Goal: Task Accomplishment & Management: Use online tool/utility

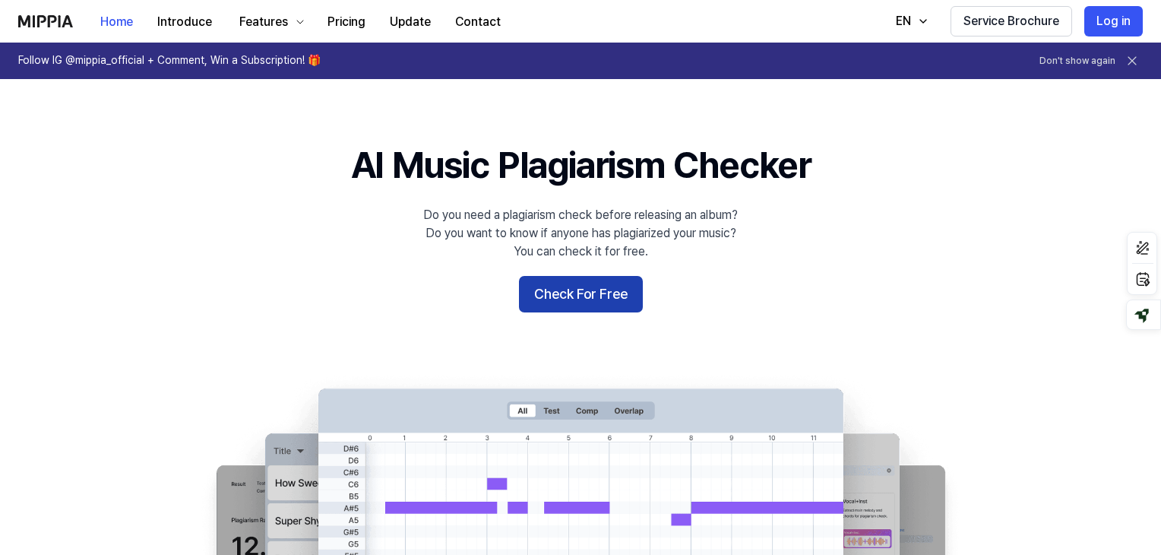
click at [595, 291] on button "Check For Free" at bounding box center [581, 294] width 124 height 36
click at [568, 293] on button "Check For Free" at bounding box center [581, 294] width 124 height 36
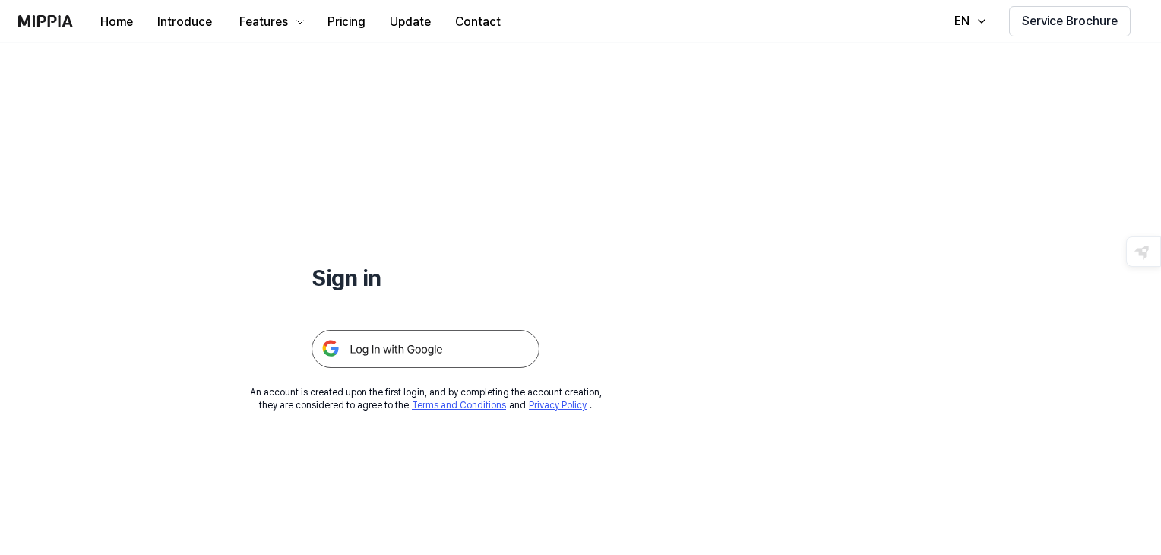
click at [391, 366] on img at bounding box center [426, 349] width 228 height 38
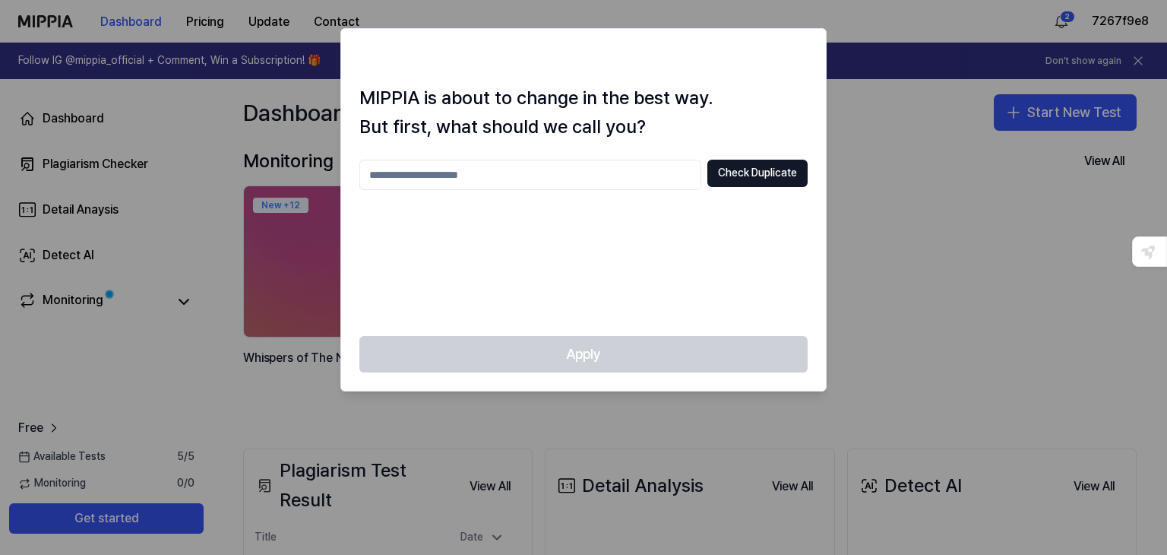
click at [601, 180] on input "text" at bounding box center [530, 175] width 342 height 30
type input "**********"
click at [777, 165] on button "Check Duplicate" at bounding box center [758, 173] width 100 height 27
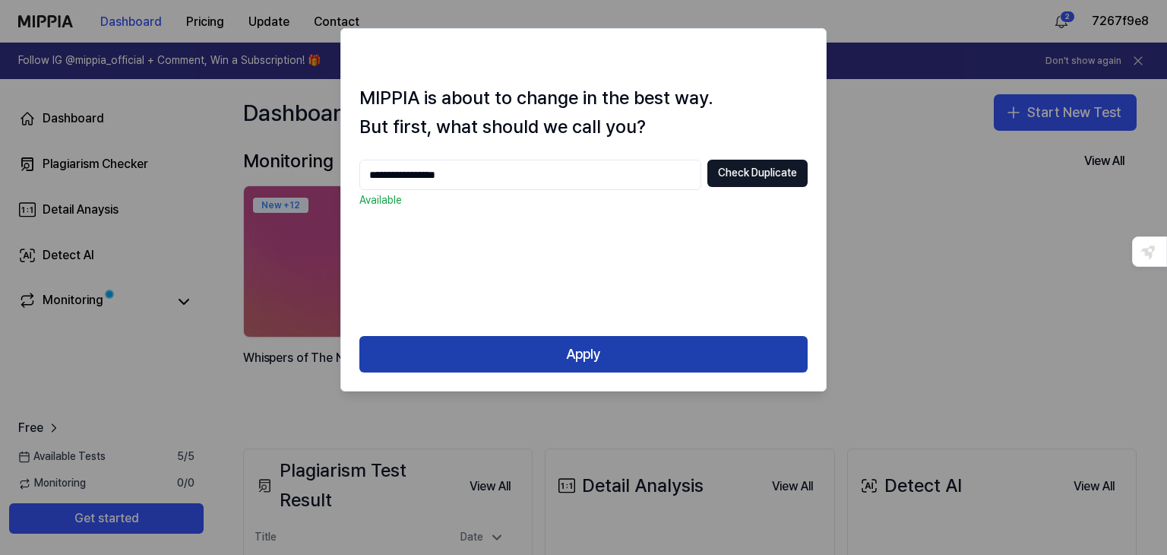
click at [587, 347] on button "Apply" at bounding box center [583, 354] width 448 height 36
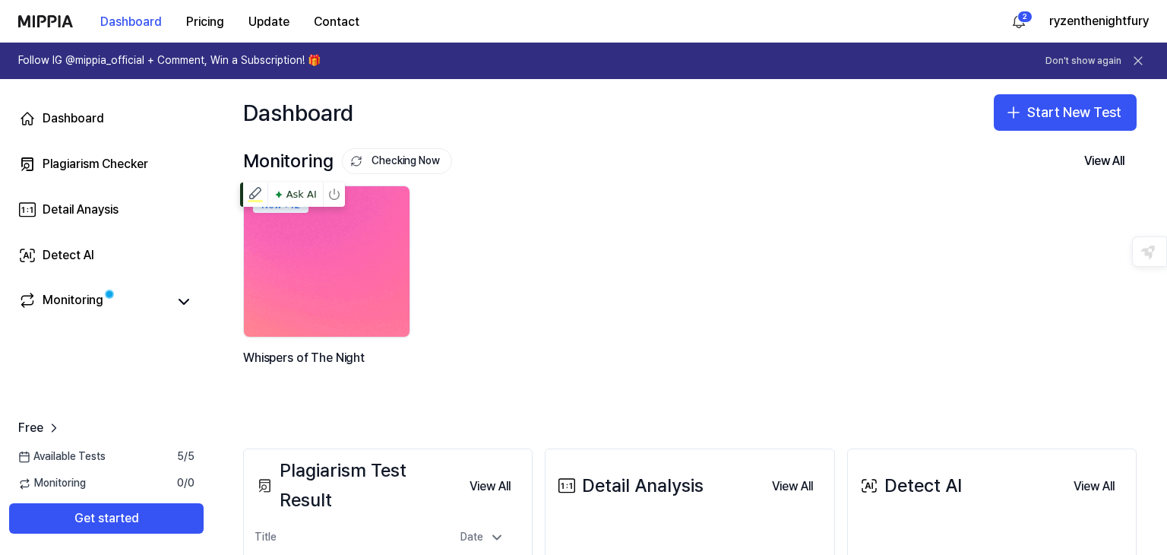
click at [357, 232] on img at bounding box center [327, 262] width 182 height 166
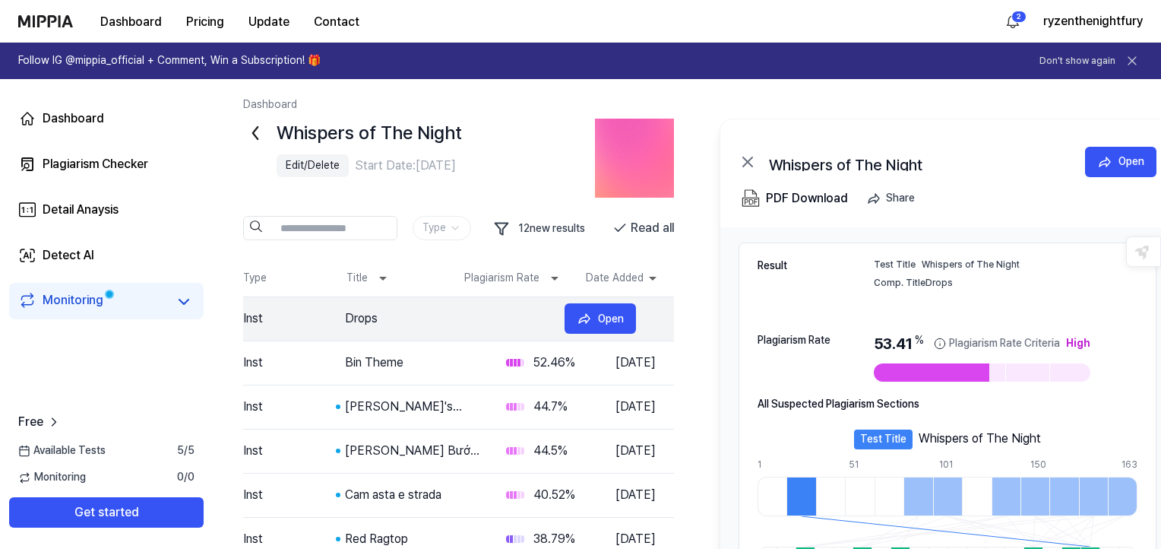
click at [365, 317] on div "Drops" at bounding box center [448, 318] width 207 height 18
click at [365, 317] on div "Drops" at bounding box center [413, 318] width 137 height 18
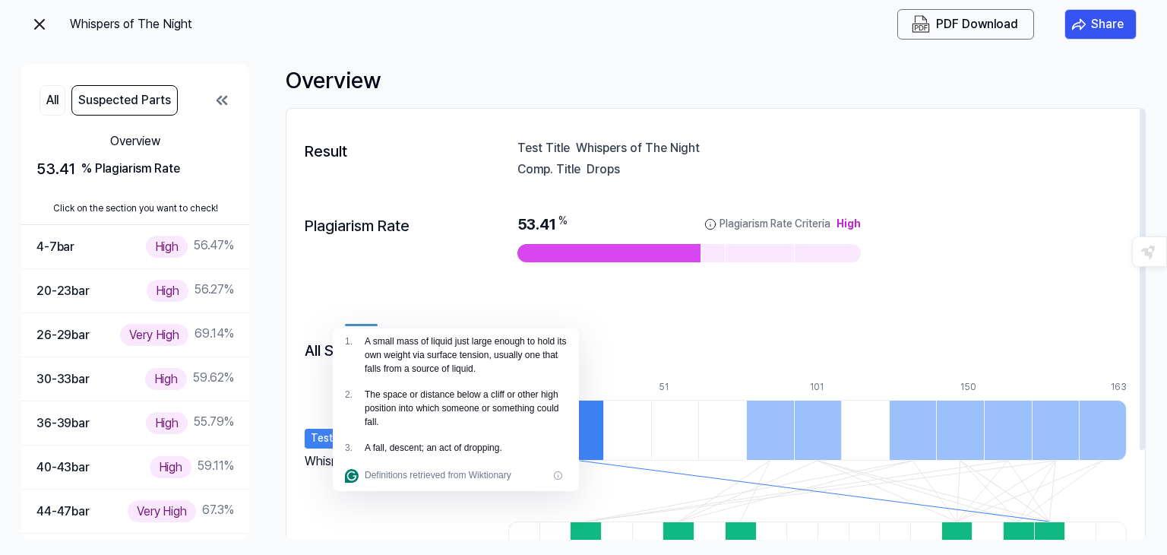
click at [454, 229] on div "Plagiarism Rate 53.41 % Plagiarism Rate Criteria High" at bounding box center [716, 237] width 822 height 79
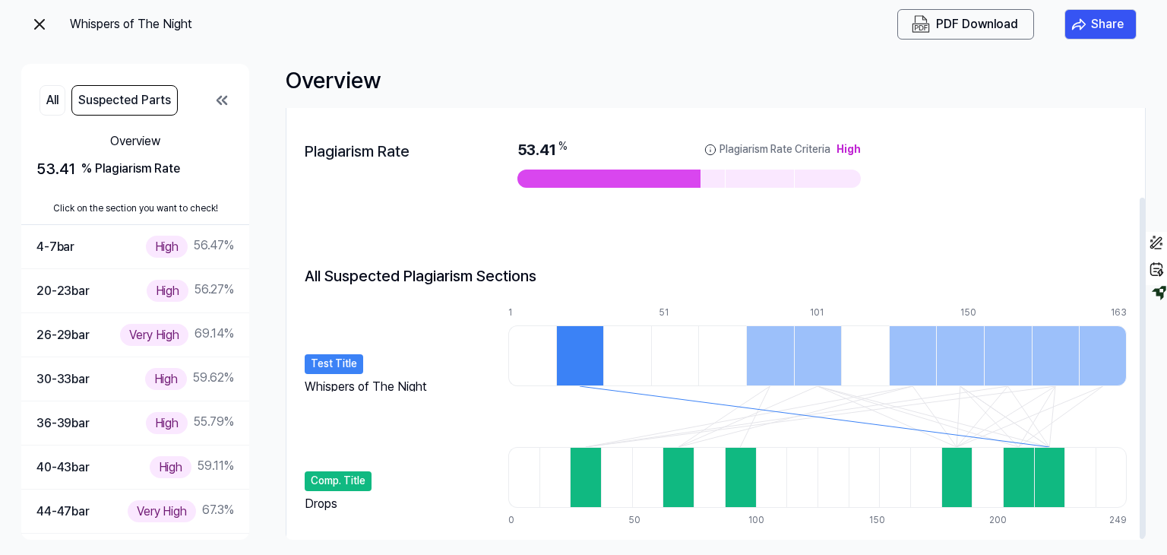
scroll to position [112, 0]
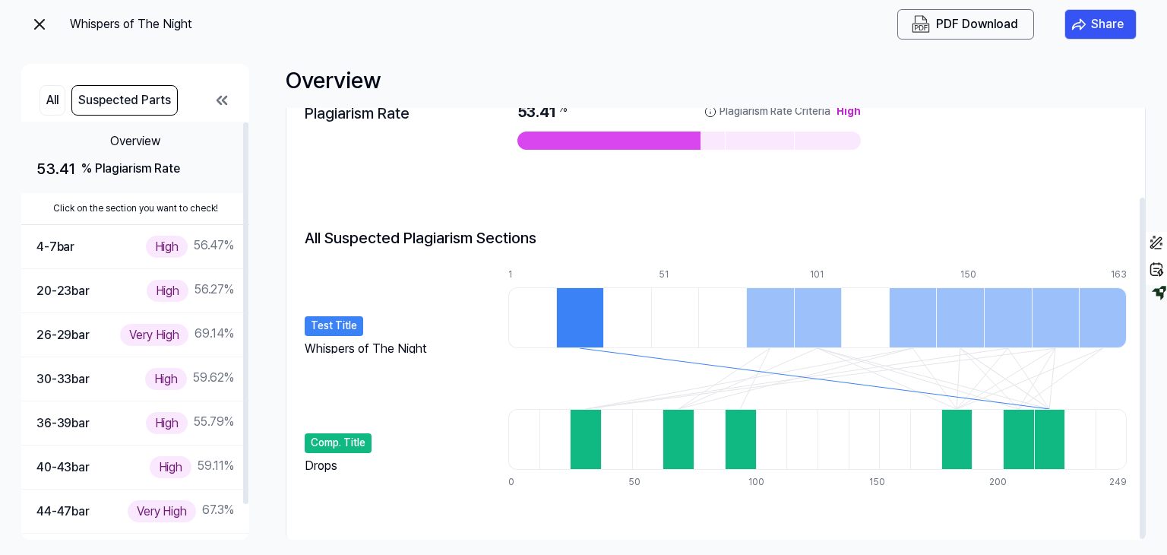
click at [134, 176] on div "% Plagiarism Rate" at bounding box center [130, 169] width 99 height 18
click at [54, 106] on button "All" at bounding box center [53, 100] width 26 height 30
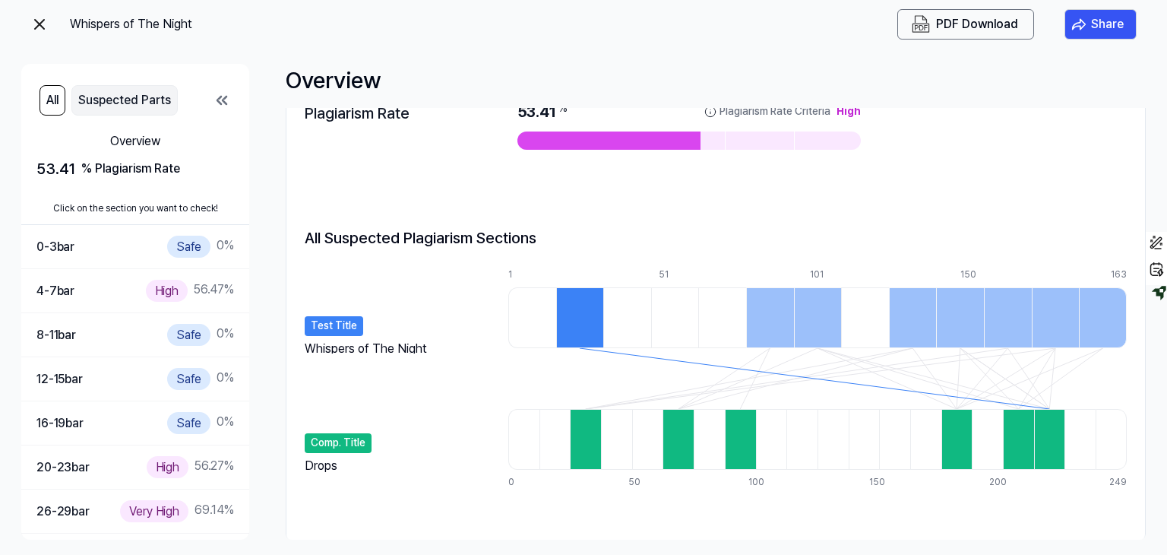
click at [112, 97] on button "Suspected Parts" at bounding box center [124, 100] width 106 height 30
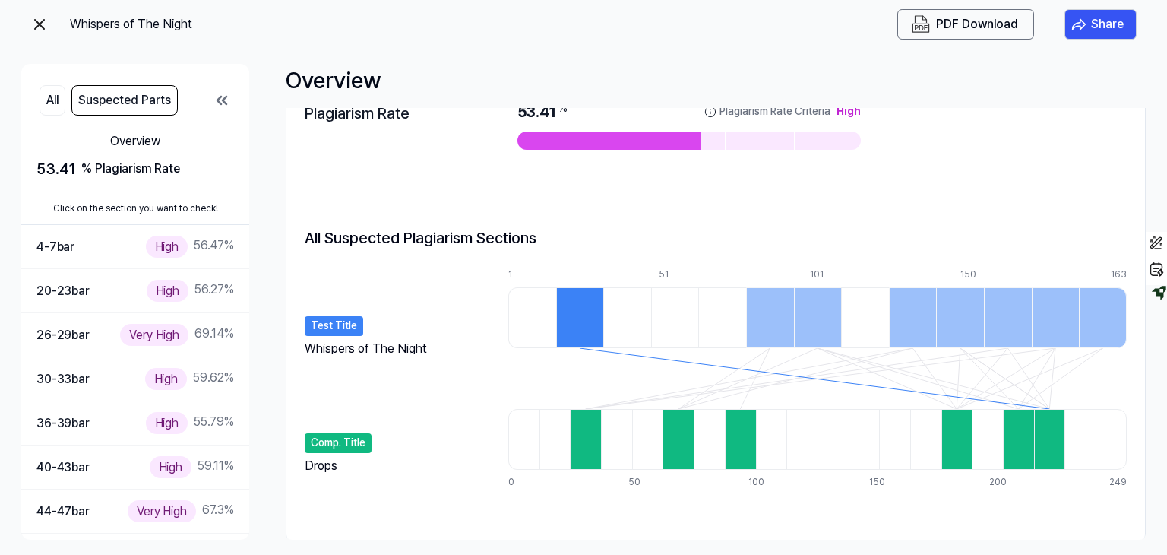
click at [27, 110] on div "All Suspected Parts" at bounding box center [135, 100] width 228 height 43
click at [132, 322] on div "26-29 bar Very High 69.14 %" at bounding box center [135, 335] width 228 height 44
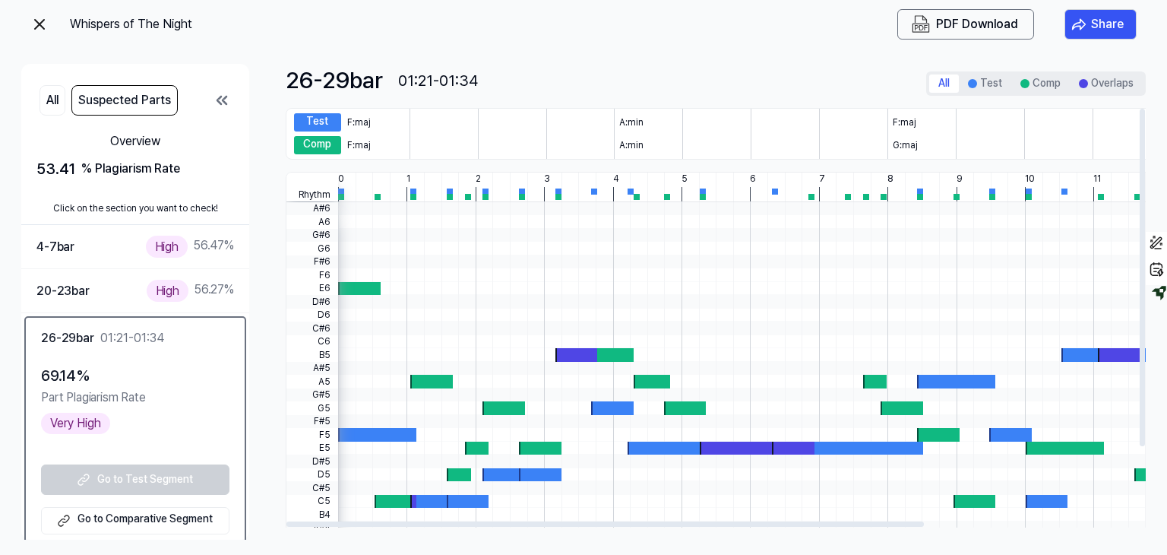
click at [396, 282] on div at bounding box center [886, 289] width 1096 height 14
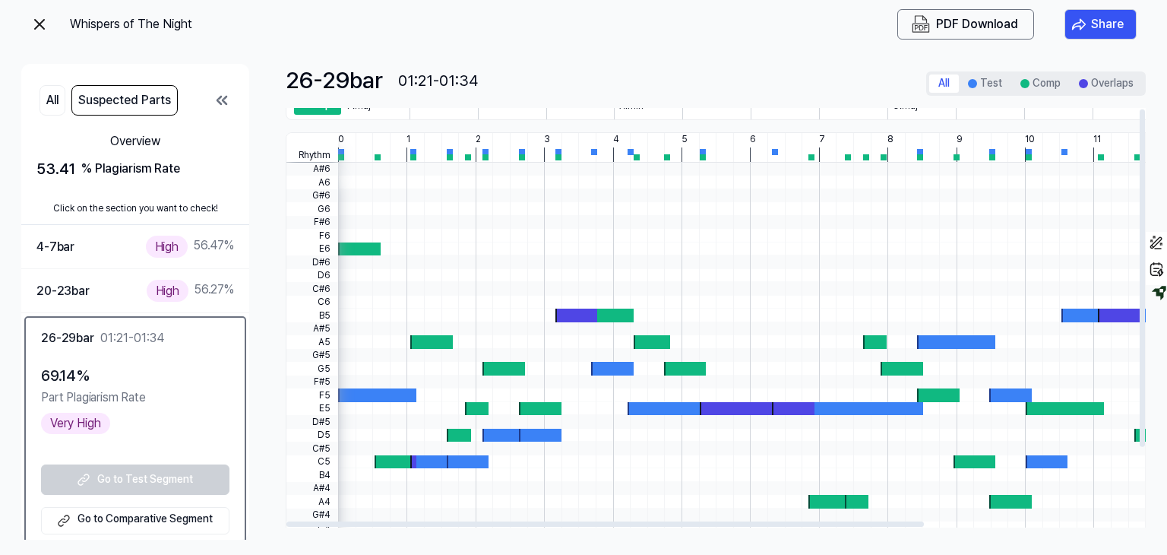
scroll to position [0, 0]
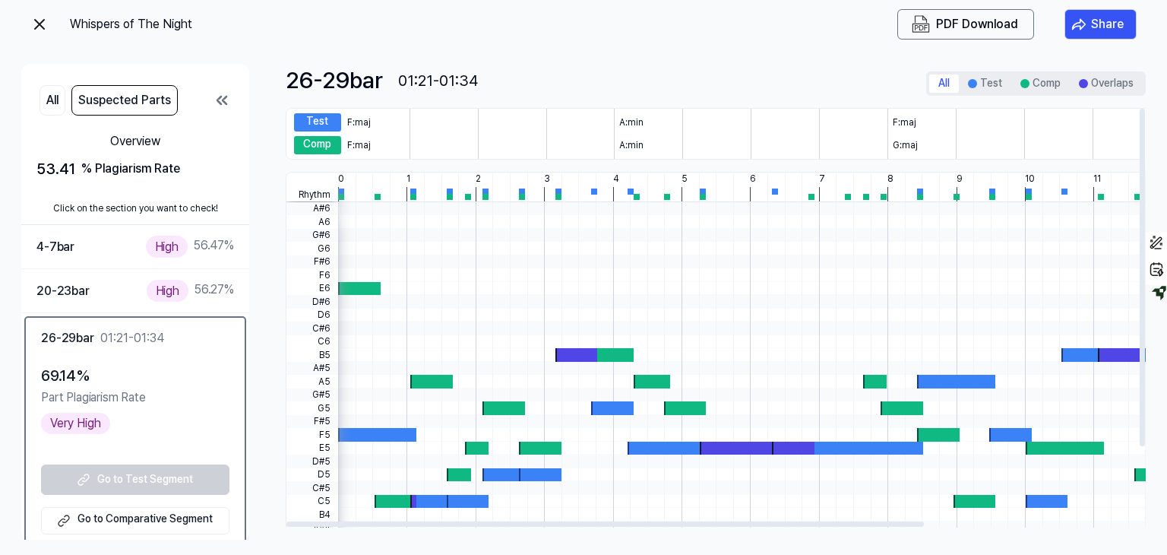
click at [617, 144] on div "A:min" at bounding box center [648, 145] width 68 height 18
click at [669, 108] on div "Test F:maj A:min F:maj A:min Comp F:maj A:min G:maj A:min" at bounding box center [860, 134] width 1149 height 52
click at [643, 124] on div "A:min" at bounding box center [648, 122] width 68 height 18
click at [990, 122] on div at bounding box center [990, 122] width 68 height 18
click at [998, 86] on button "Test" at bounding box center [985, 83] width 52 height 18
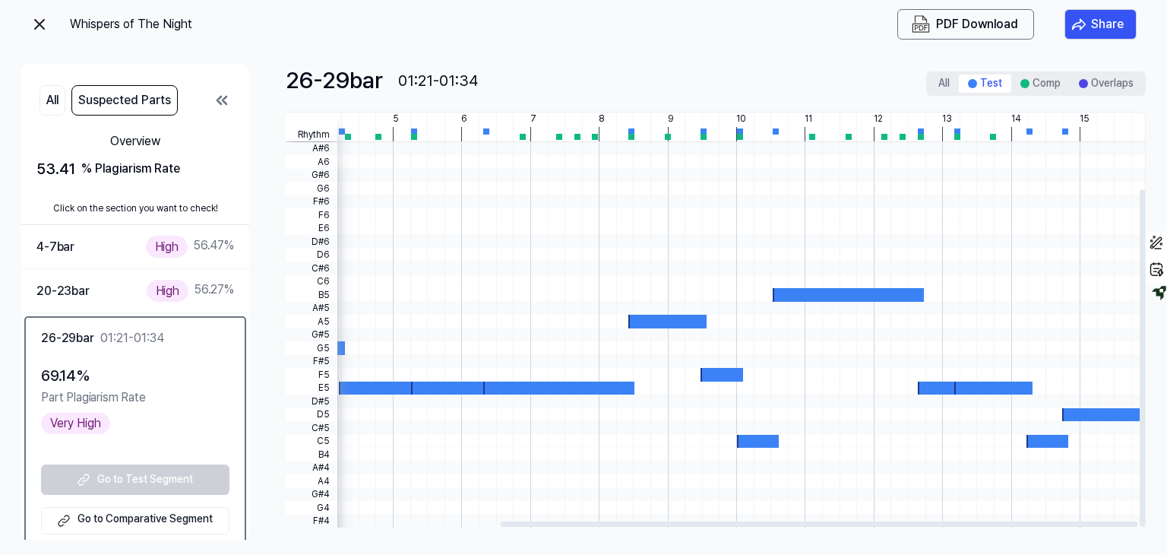
scroll to position [100, 289]
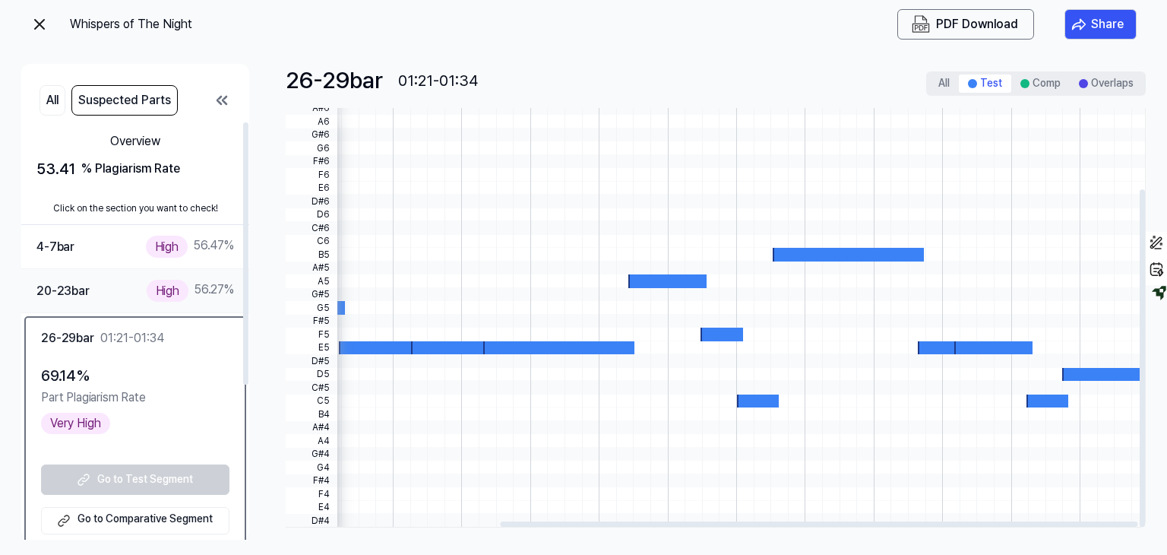
click at [119, 311] on div "20-23 bar High 56.27 %" at bounding box center [135, 291] width 228 height 44
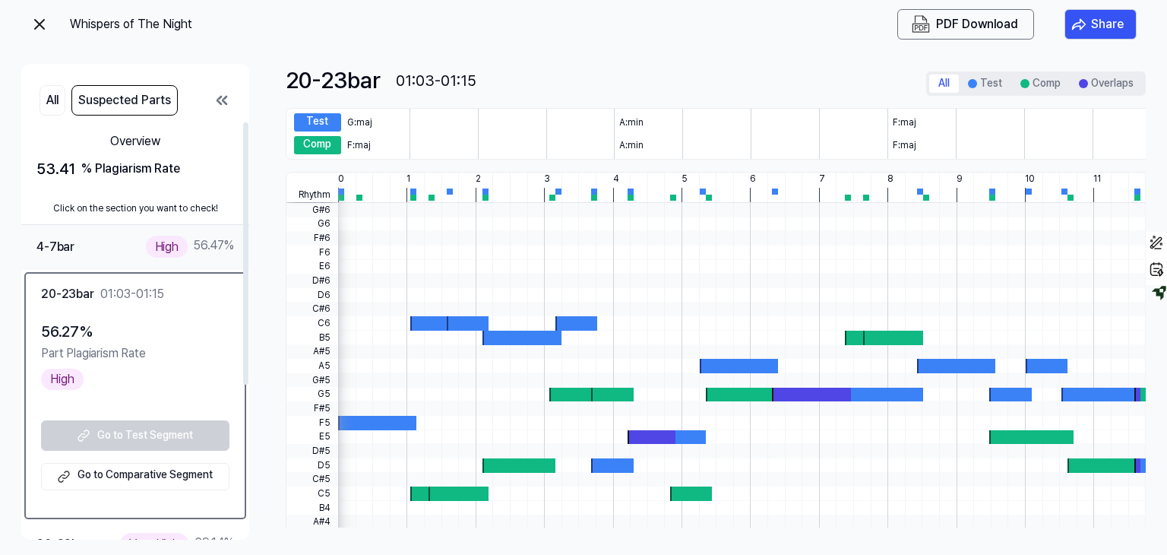
click at [130, 253] on div "4-7 bar High 56.47 %" at bounding box center [135, 247] width 198 height 22
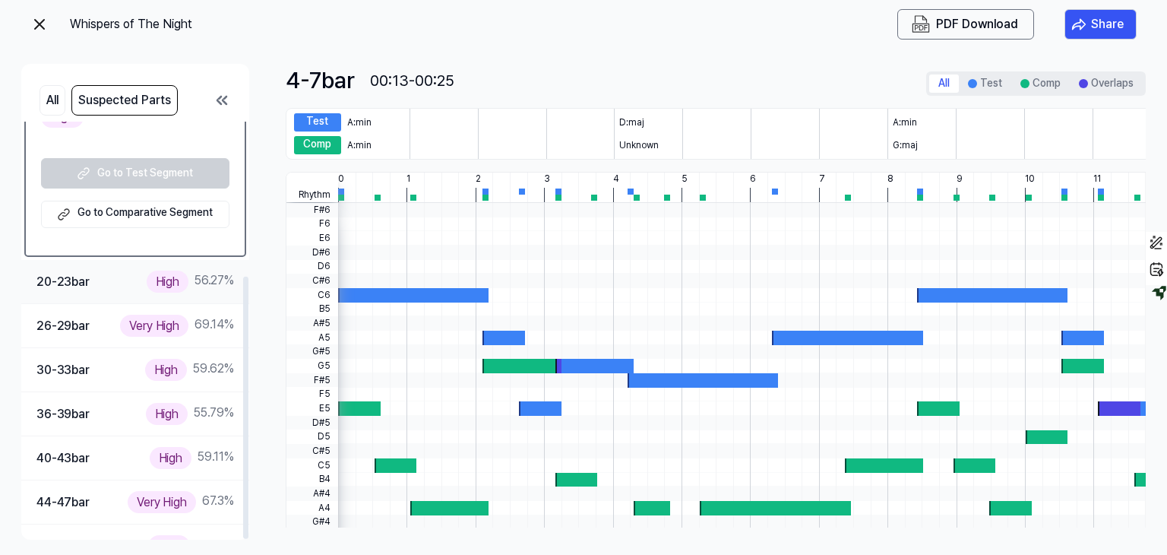
scroll to position [246, 0]
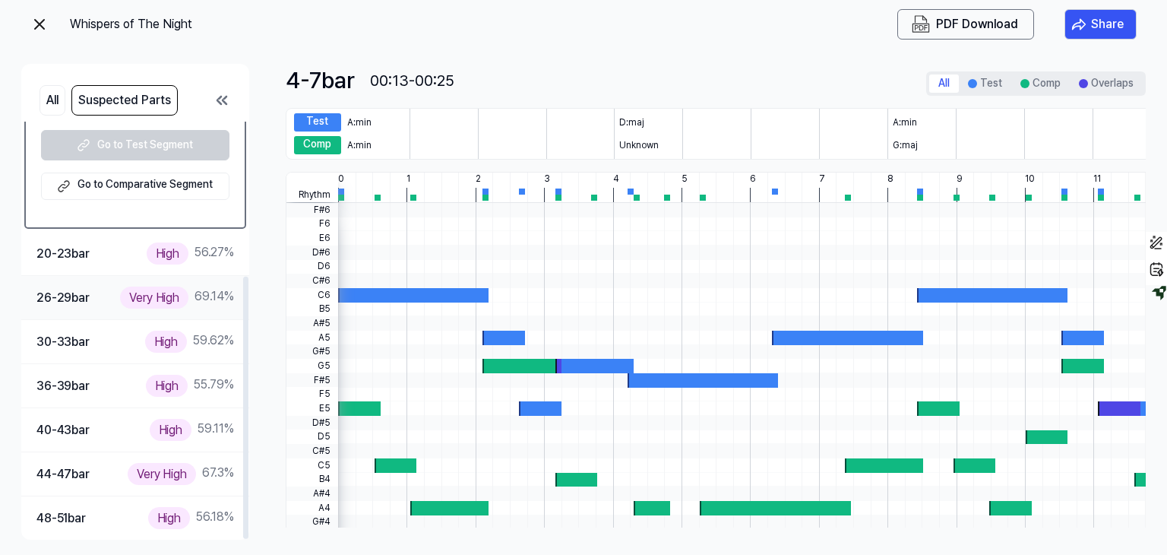
click at [109, 284] on div "26-29 bar Very High 69.14 %" at bounding box center [135, 298] width 228 height 44
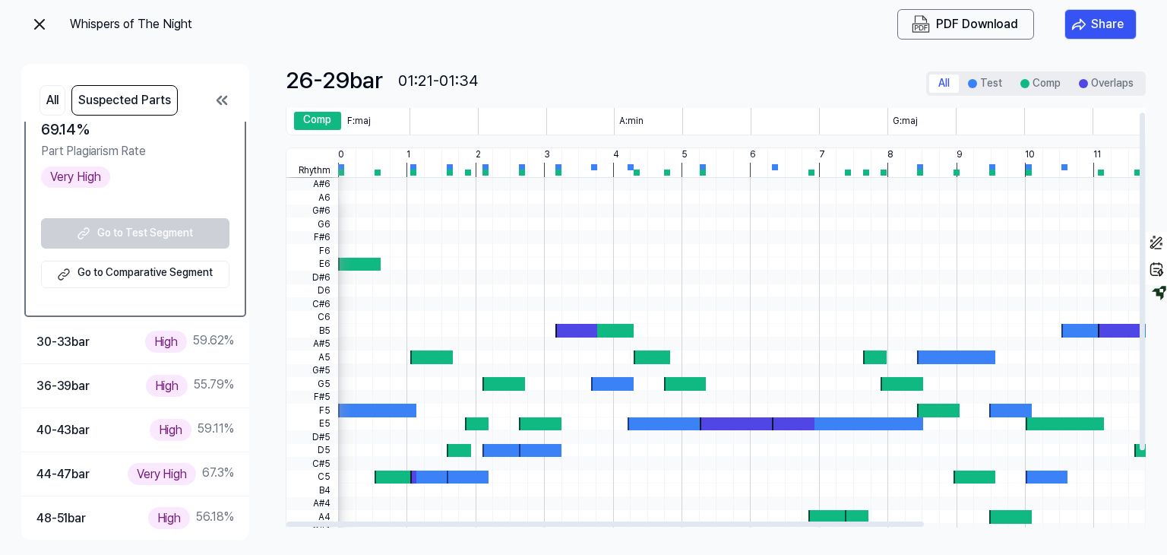
scroll to position [0, 0]
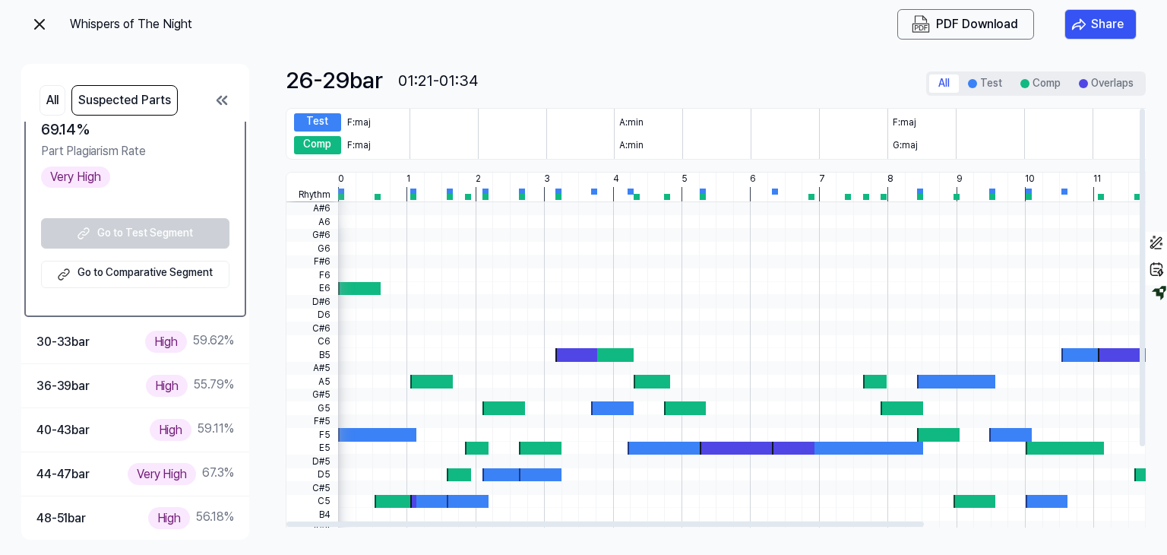
click at [447, 306] on div at bounding box center [886, 302] width 1096 height 14
click at [340, 142] on div "Comp" at bounding box center [317, 145] width 47 height 18
click at [341, 119] on div "F:maj" at bounding box center [375, 122] width 68 height 18
click at [46, 19] on img at bounding box center [39, 24] width 18 height 18
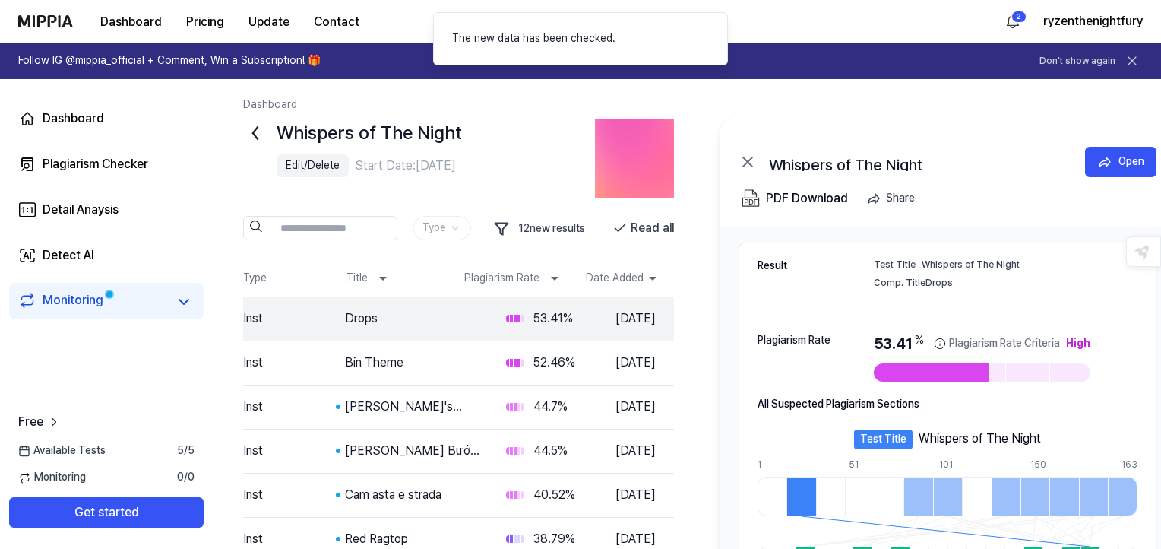
click at [739, 157] on div "Whispers of The Night Open PDF Download Share" at bounding box center [947, 173] width 454 height 108
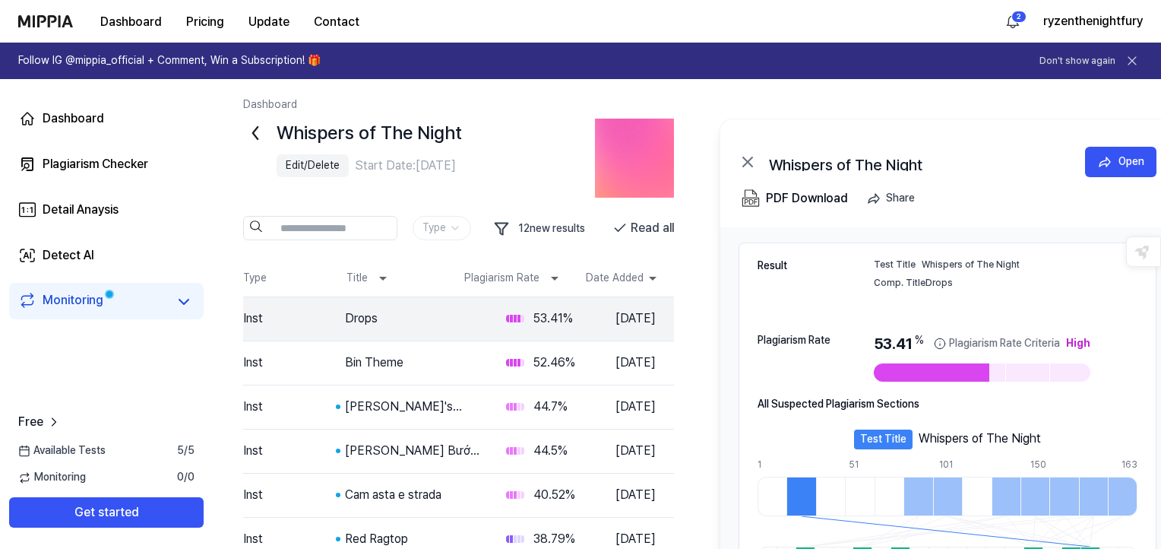
click at [255, 135] on icon at bounding box center [255, 133] width 5 height 12
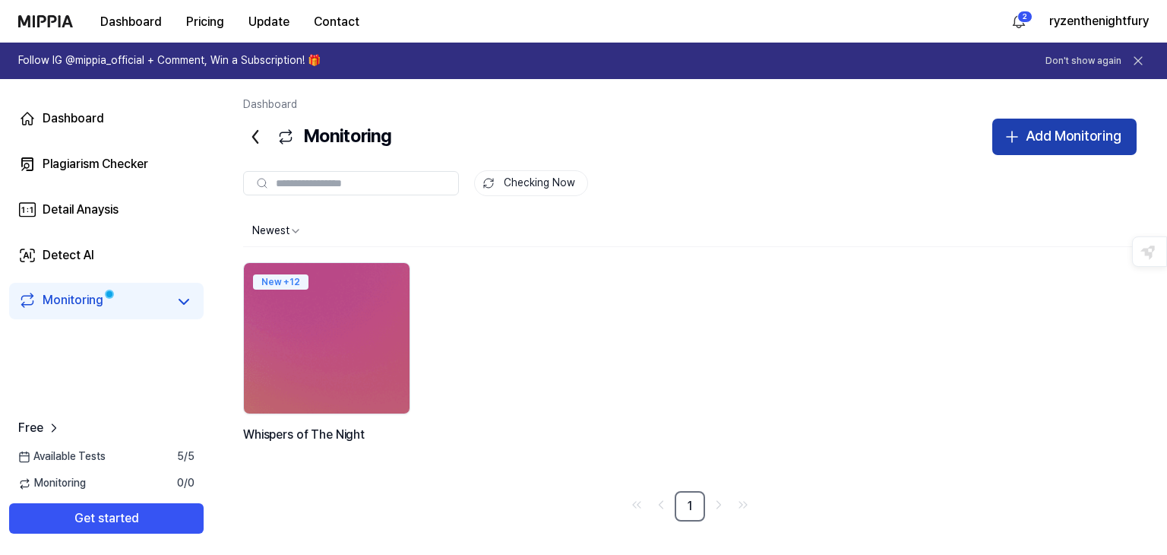
click at [1094, 122] on button "Add Monitoring" at bounding box center [1065, 137] width 144 height 36
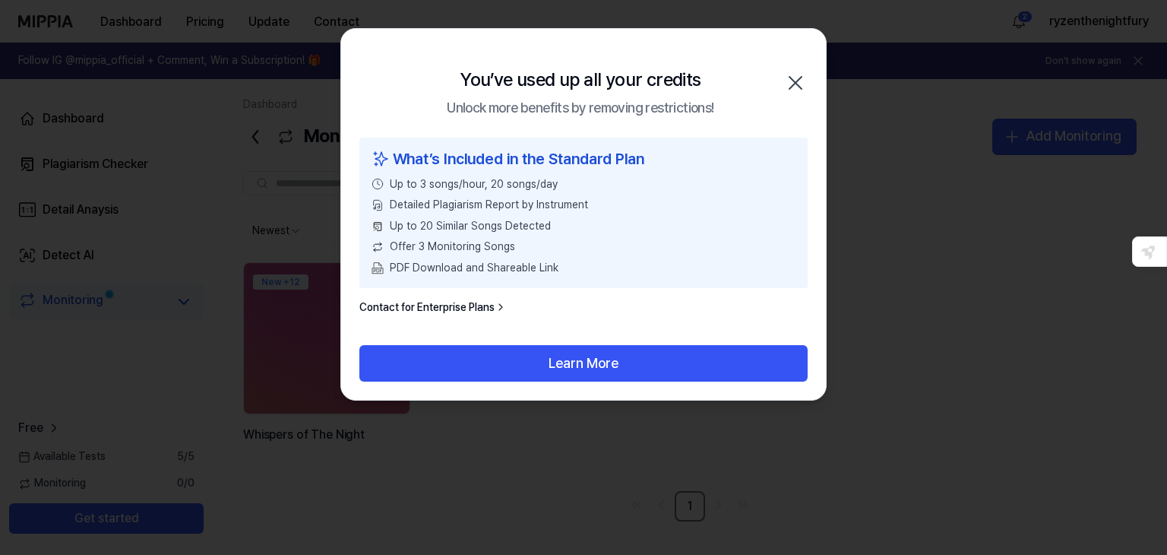
click at [801, 80] on icon "button" at bounding box center [796, 83] width 24 height 24
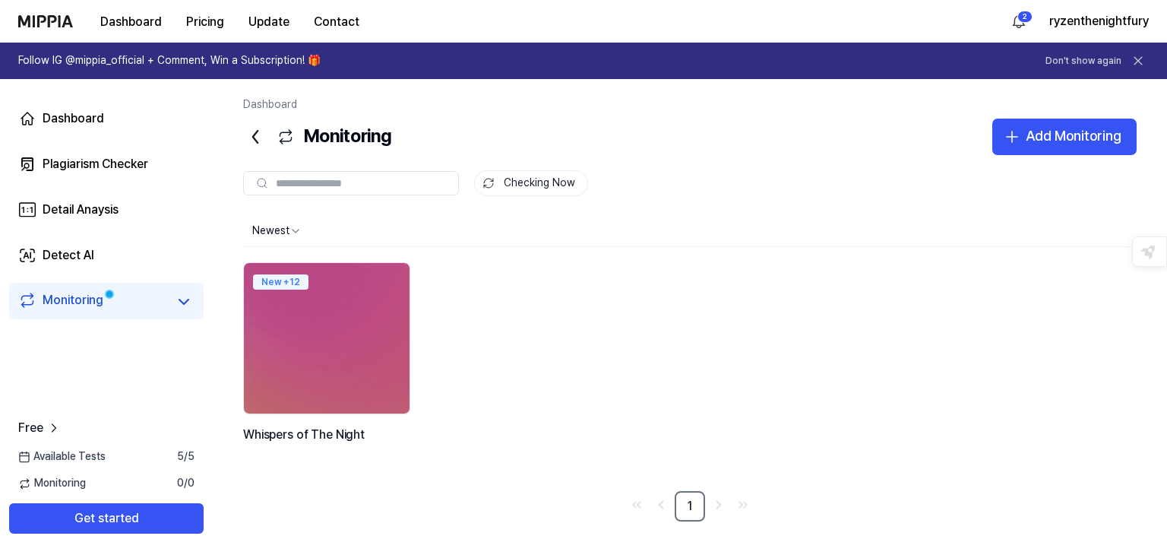
drag, startPoint x: 344, startPoint y: 277, endPoint x: 584, endPoint y: 282, distance: 240.2
click at [663, 274] on div "New + 12 Whispers of The Night" at bounding box center [690, 370] width 894 height 217
click at [252, 131] on icon at bounding box center [255, 137] width 24 height 24
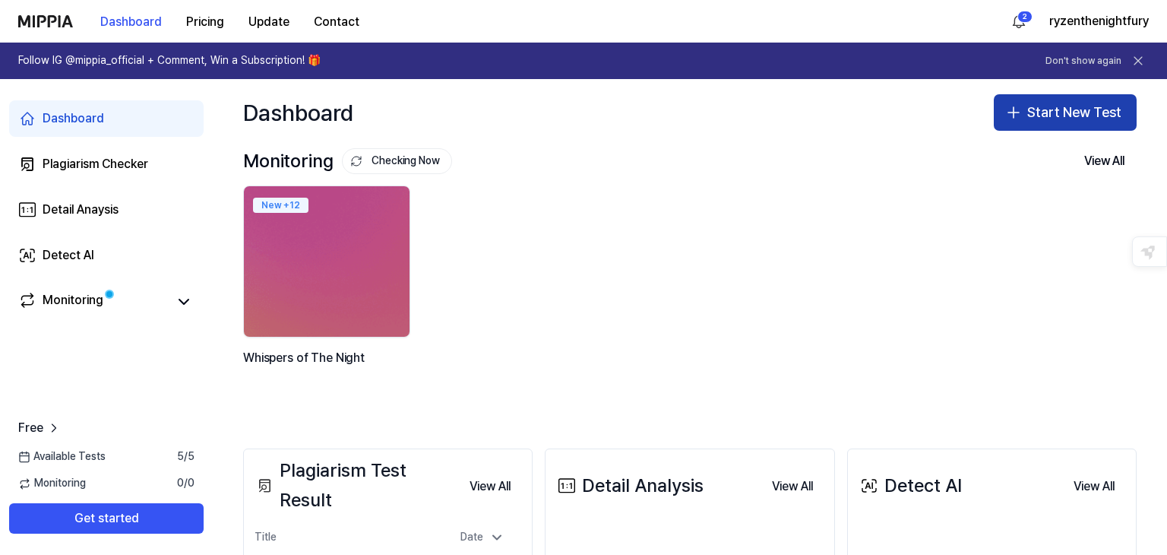
click at [1062, 105] on button "Start New Test" at bounding box center [1065, 112] width 143 height 36
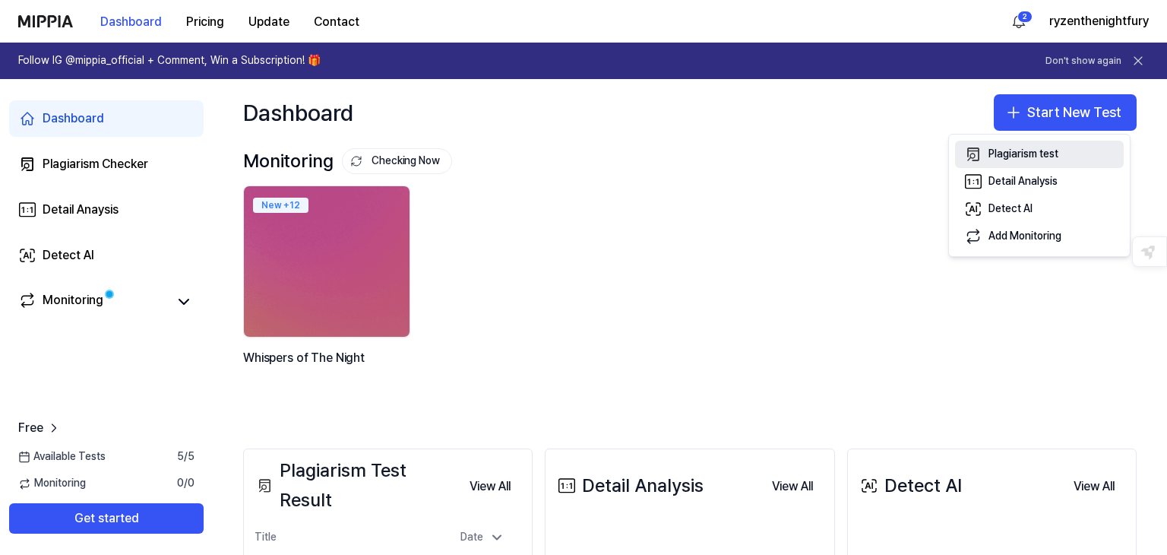
click at [1049, 163] on button "Plagiarism test" at bounding box center [1039, 154] width 169 height 27
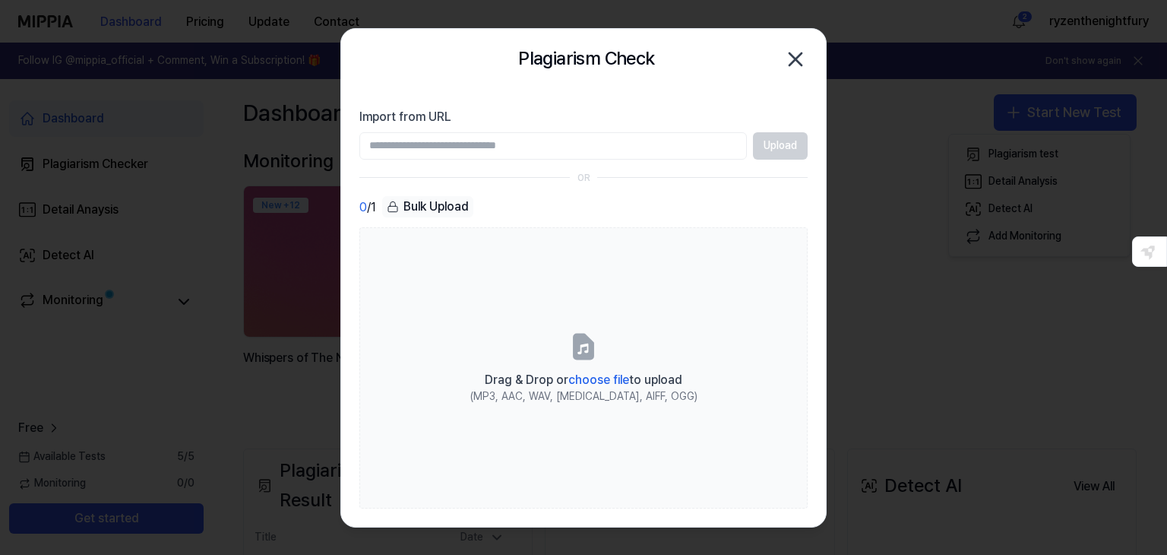
click at [599, 138] on input "Import from URL" at bounding box center [553, 145] width 388 height 27
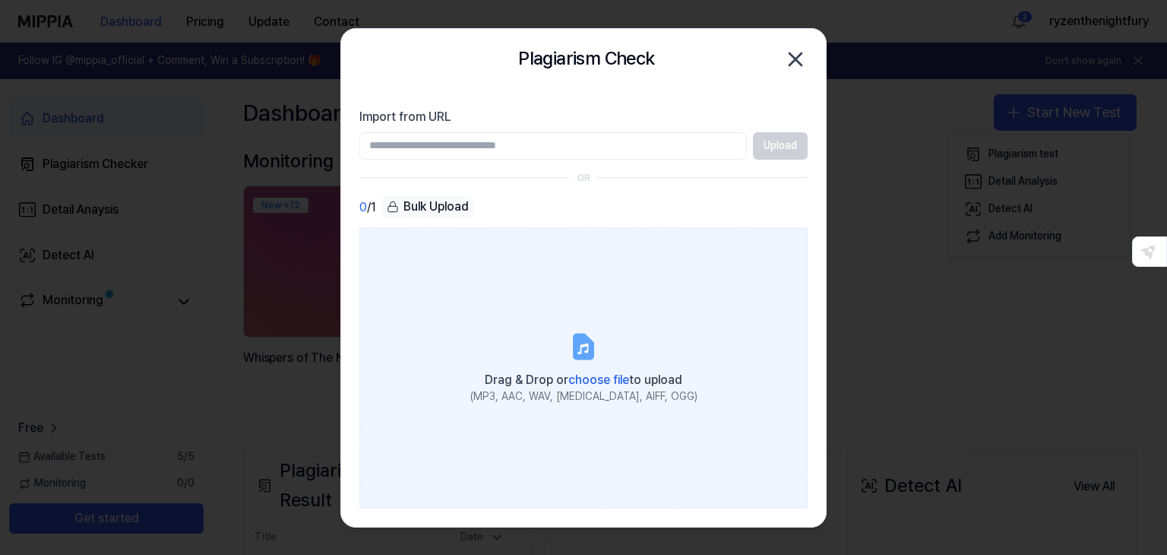
click at [548, 312] on label "Drag & Drop or choose file to upload (MP3, AAC, WAV, [MEDICAL_DATA], AIFF, OGG)" at bounding box center [583, 367] width 448 height 280
click at [0, 0] on input "Drag & Drop or choose file to upload (MP3, AAC, WAV, [MEDICAL_DATA], AIFF, OGG)" at bounding box center [0, 0] width 0 height 0
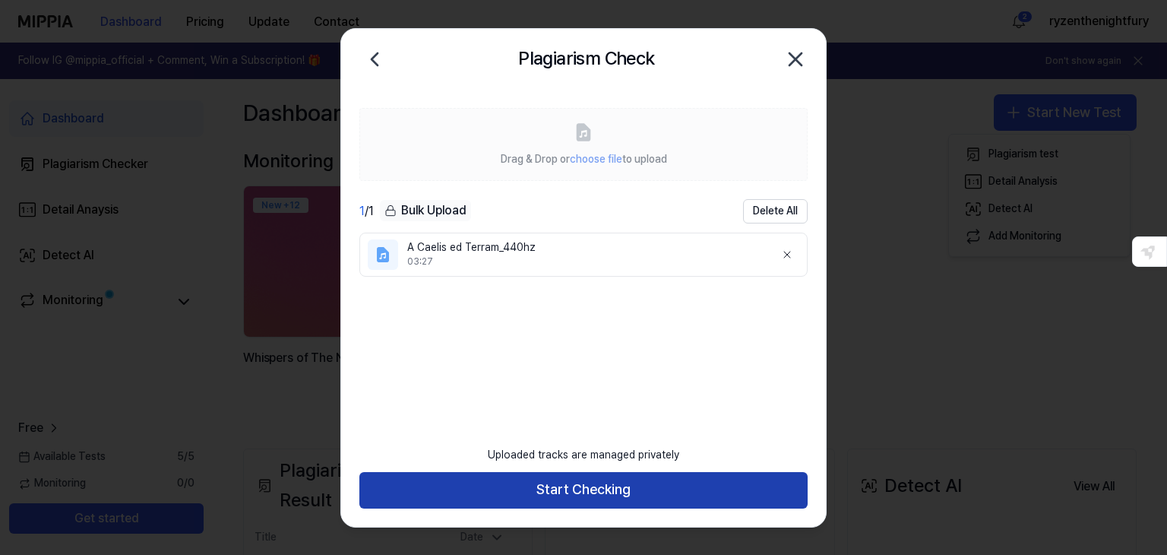
click at [670, 487] on button "Start Checking" at bounding box center [583, 490] width 448 height 36
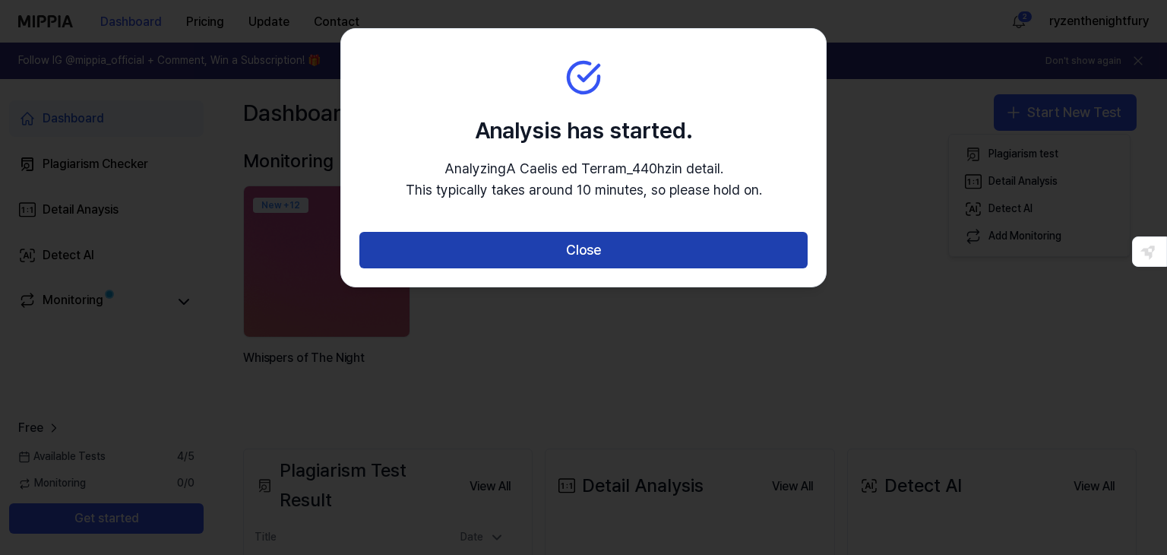
click at [563, 234] on button "Close" at bounding box center [583, 250] width 448 height 36
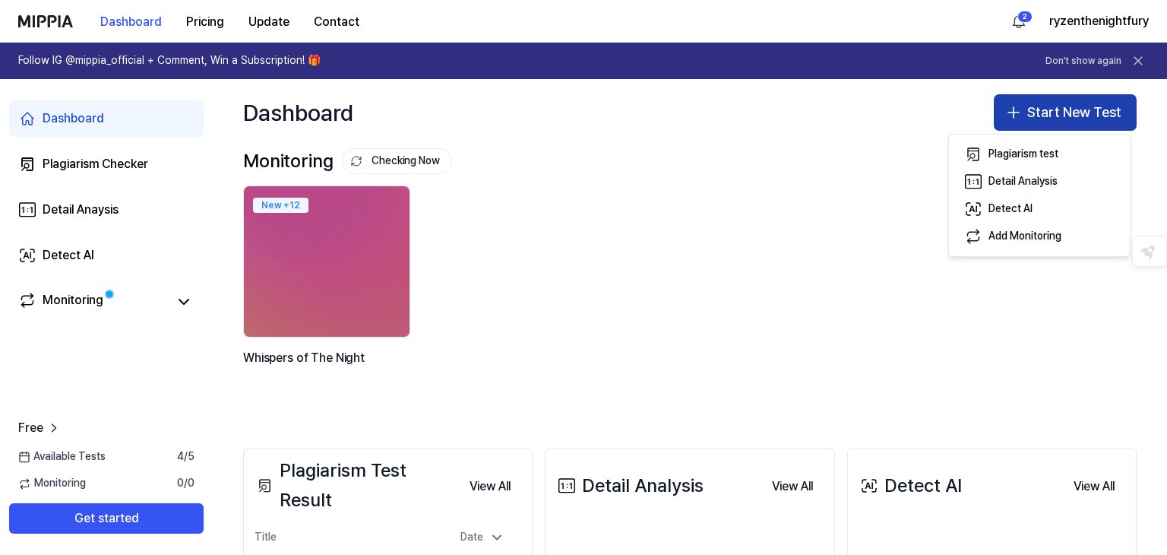
click at [1079, 111] on button "Start New Test" at bounding box center [1065, 112] width 143 height 36
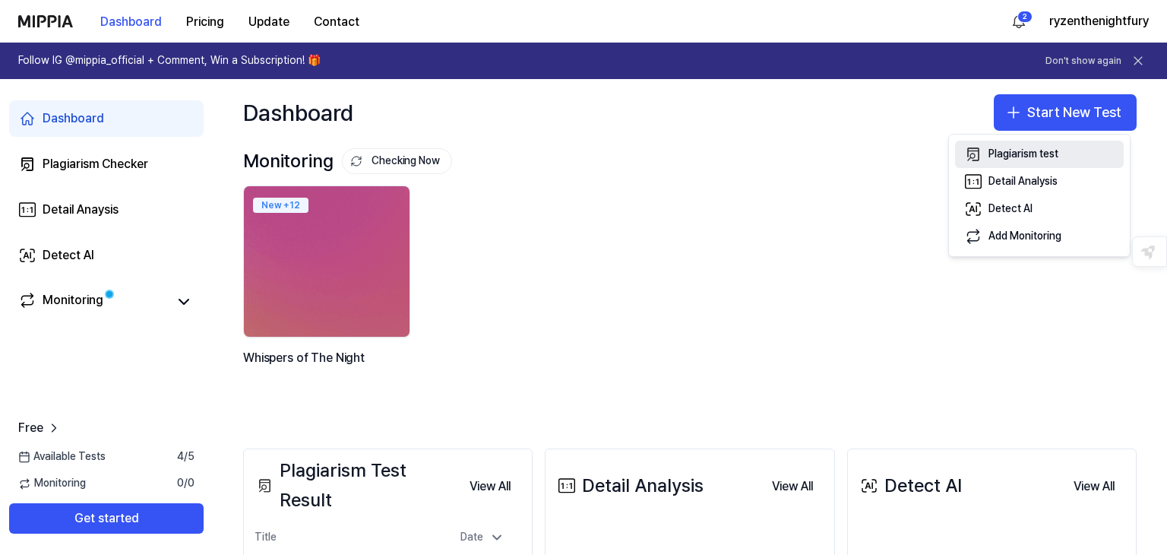
click at [1030, 147] on div "Plagiarism test" at bounding box center [1024, 154] width 70 height 15
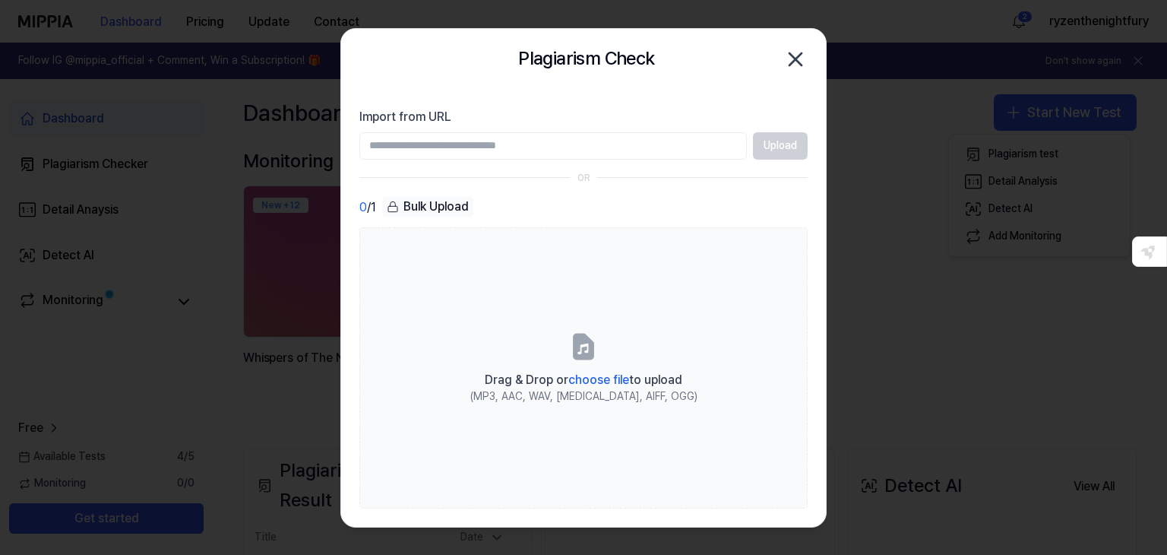
click at [447, 207] on div "Bulk Upload" at bounding box center [427, 206] width 91 height 21
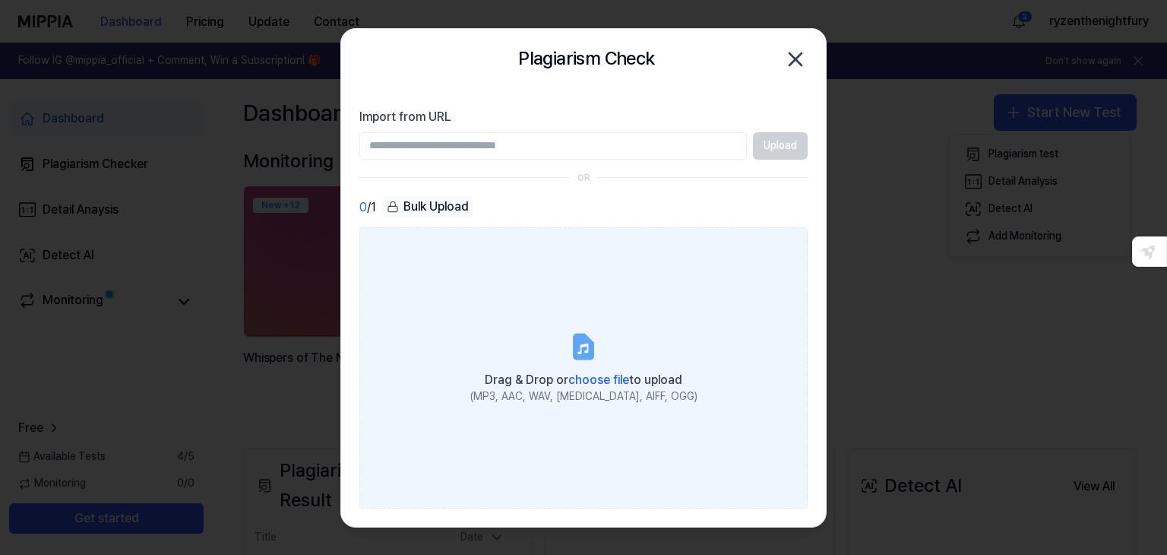
click at [627, 353] on label "Drag & Drop or choose file to upload (MP3, AAC, WAV, [MEDICAL_DATA], AIFF, OGG)" at bounding box center [583, 367] width 448 height 280
click at [0, 0] on input "Drag & Drop or choose file to upload (MP3, AAC, WAV, [MEDICAL_DATA], AIFF, OGG)" at bounding box center [0, 0] width 0 height 0
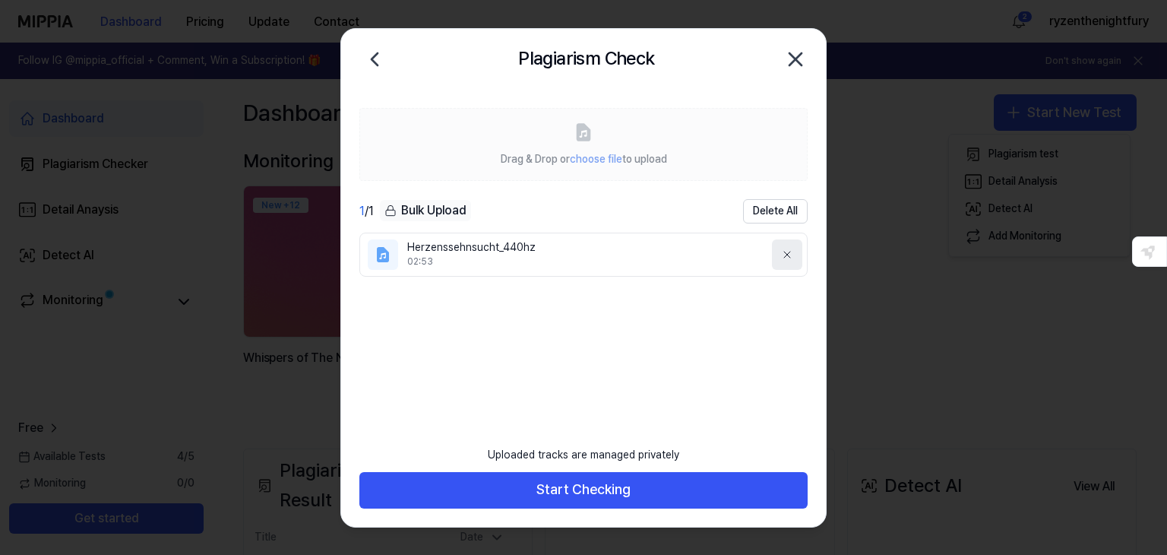
click at [783, 254] on icon at bounding box center [787, 255] width 12 height 12
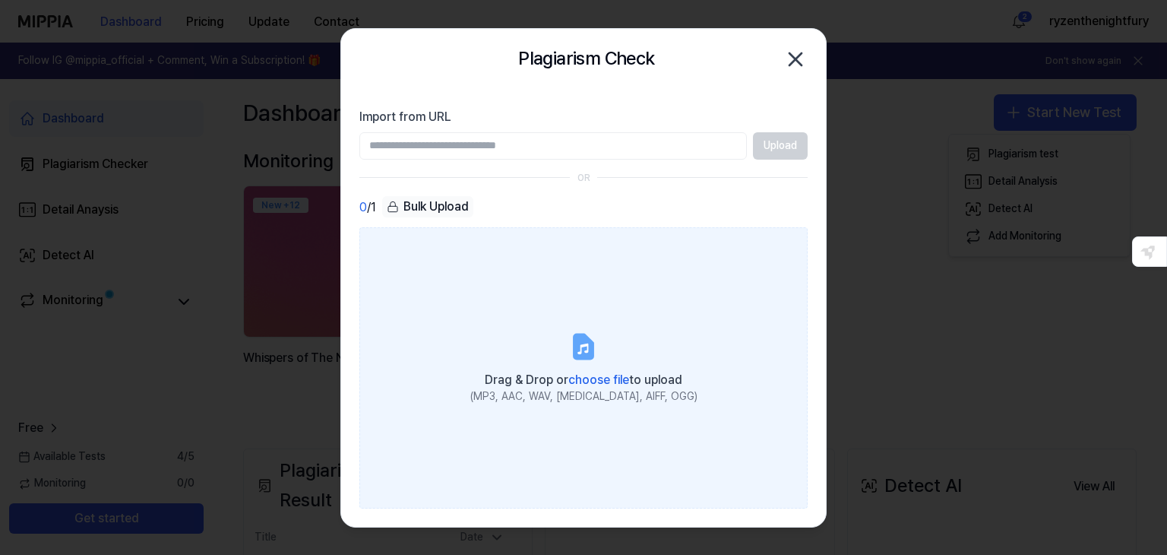
click at [498, 306] on label "Drag & Drop or choose file to upload (MP3, AAC, WAV, [MEDICAL_DATA], AIFF, OGG)" at bounding box center [583, 367] width 448 height 280
click at [0, 0] on input "Drag & Drop or choose file to upload (MP3, AAC, WAV, [MEDICAL_DATA], AIFF, OGG)" at bounding box center [0, 0] width 0 height 0
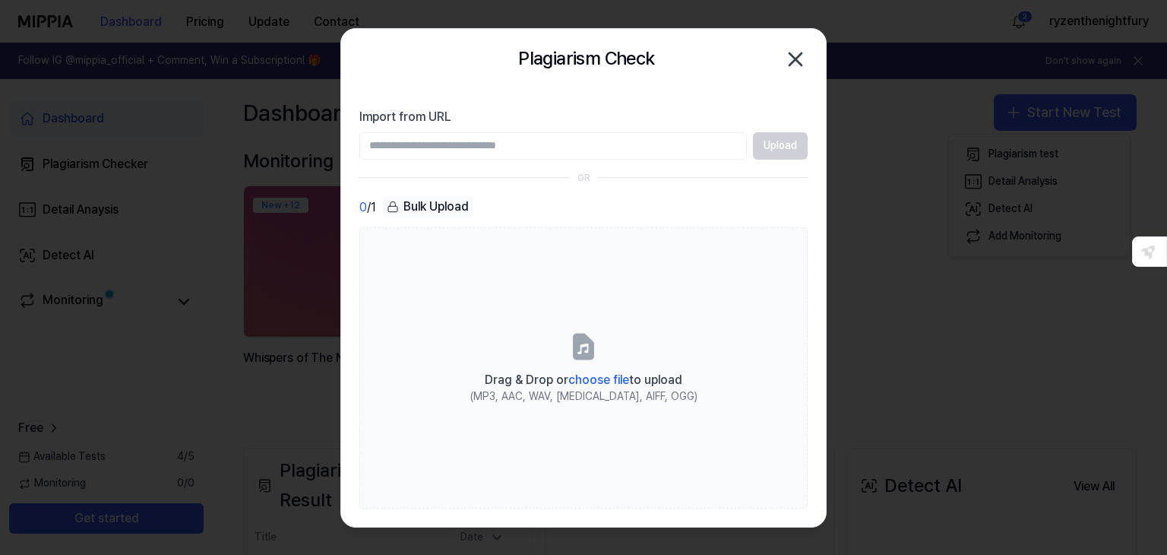
click at [795, 56] on icon "button" at bounding box center [796, 59] width 12 height 12
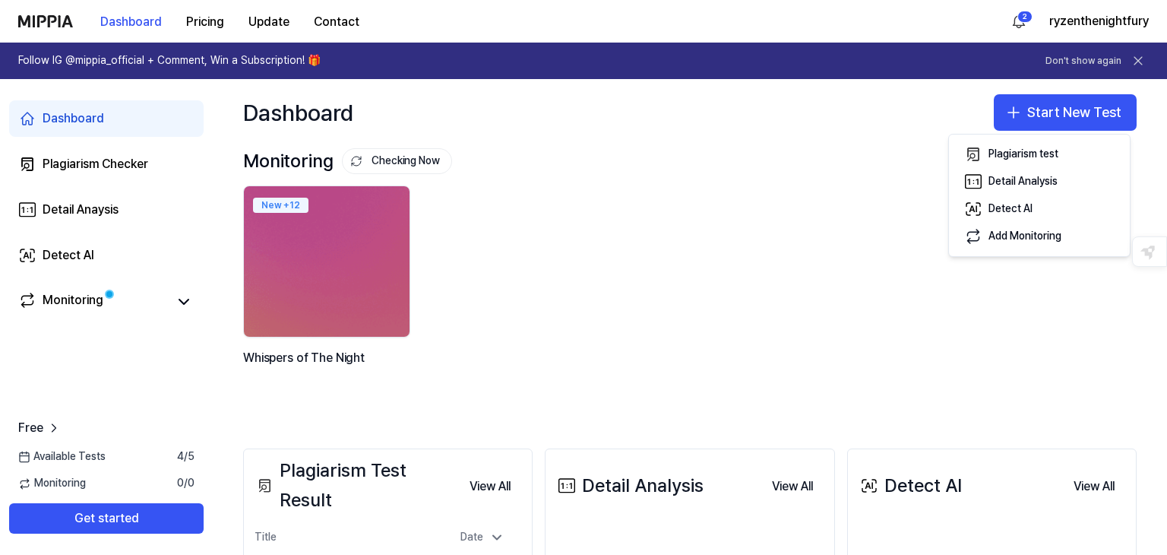
drag, startPoint x: 775, startPoint y: 174, endPoint x: 757, endPoint y: 224, distance: 53.4
click at [775, 175] on div "Monitoring Checking Now View All Monitoring New + 12 Whispers of The Night" at bounding box center [690, 276] width 894 height 254
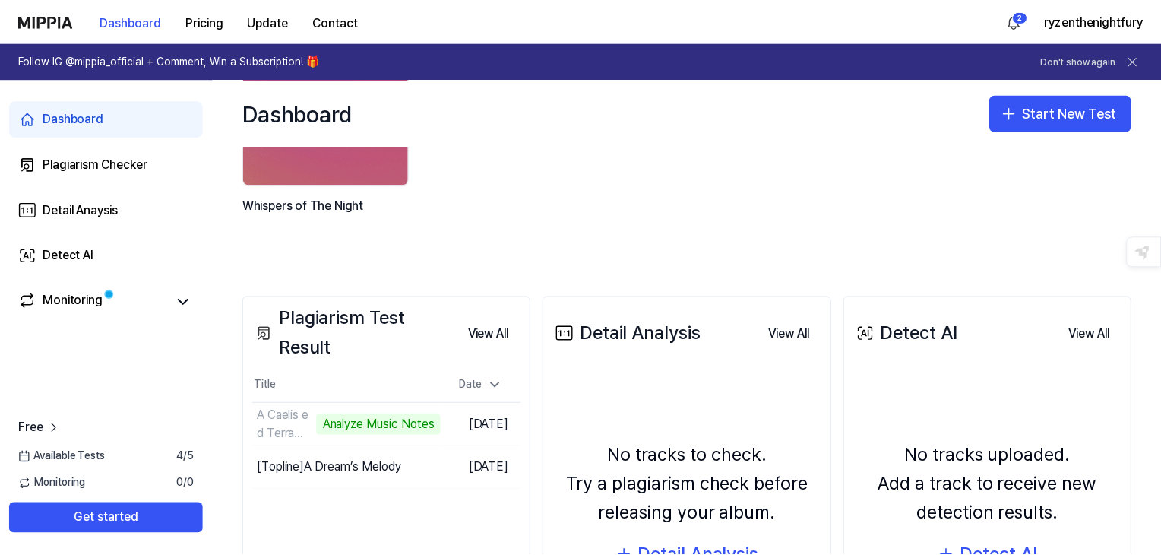
scroll to position [304, 0]
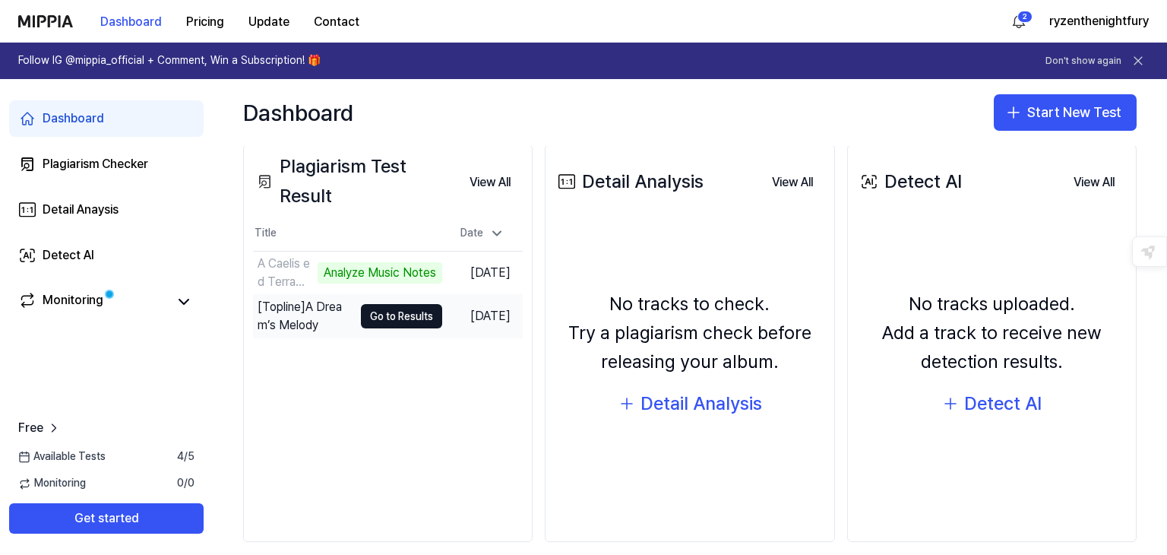
click at [458, 325] on td "[DATE]" at bounding box center [482, 316] width 81 height 43
click at [401, 320] on button "Go to Results" at bounding box center [401, 316] width 81 height 24
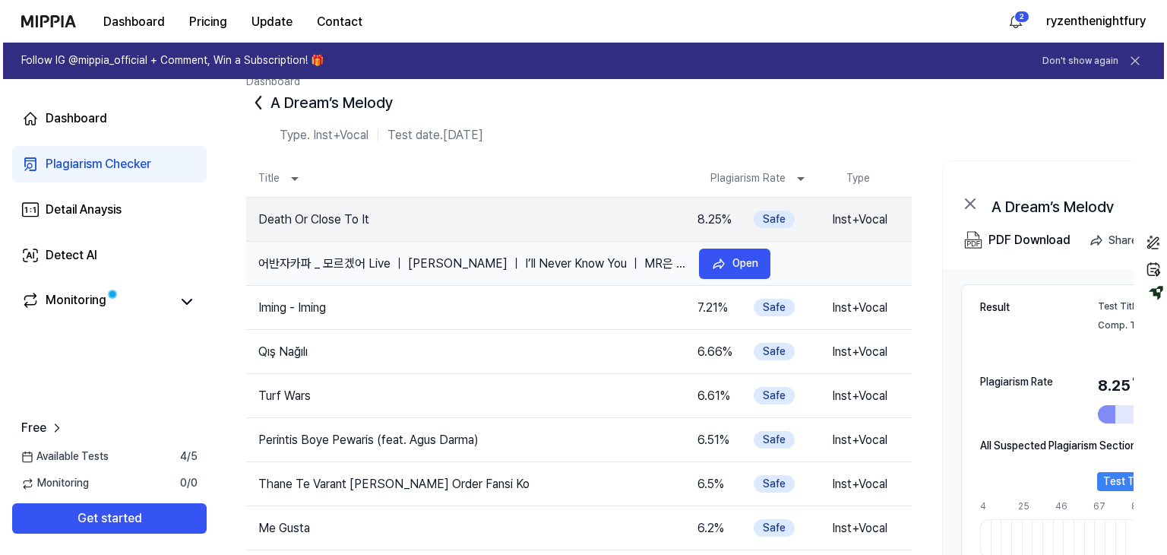
scroll to position [0, 0]
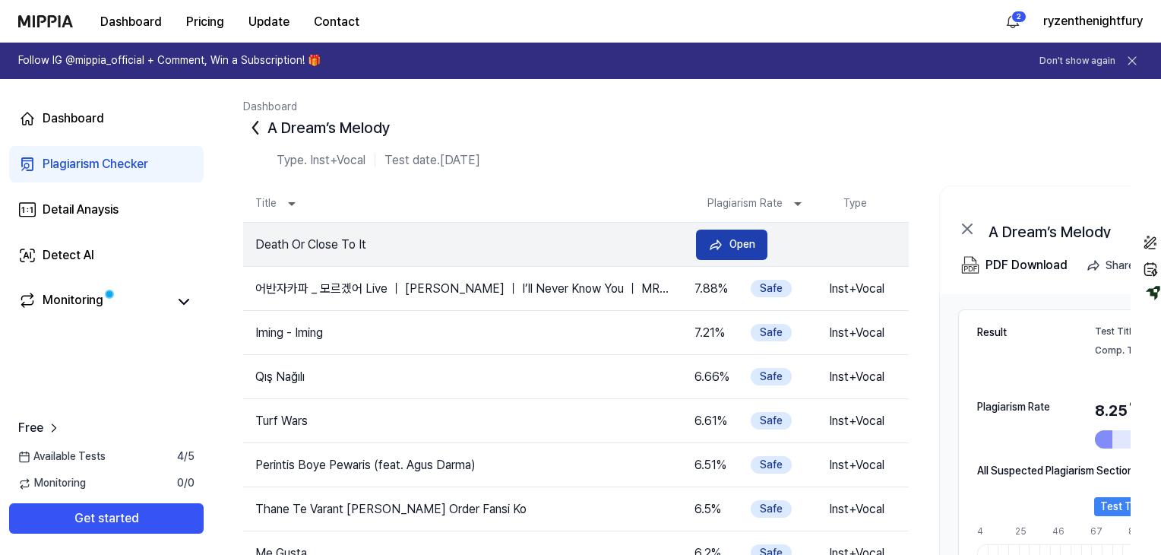
click at [717, 238] on icon at bounding box center [715, 244] width 15 height 15
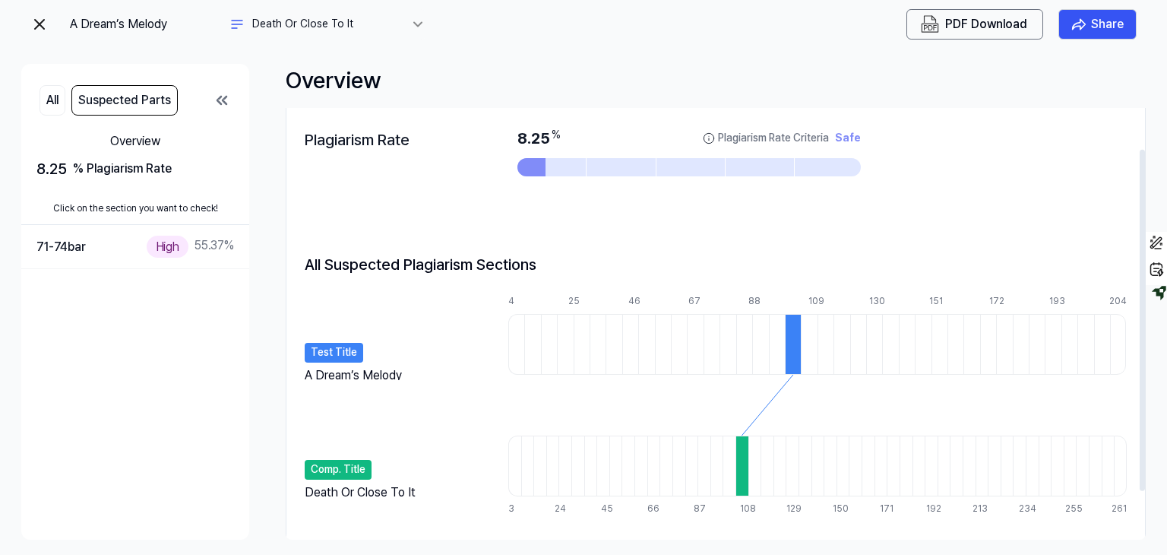
scroll to position [112, 0]
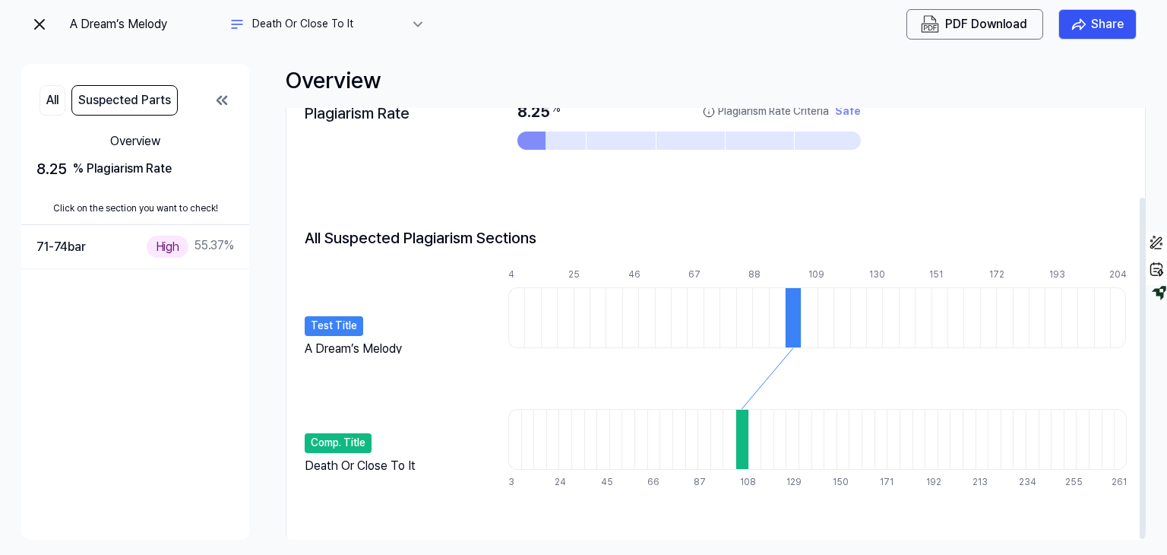
click at [810, 323] on div at bounding box center [809, 317] width 16 height 61
click at [797, 322] on div at bounding box center [793, 317] width 16 height 61
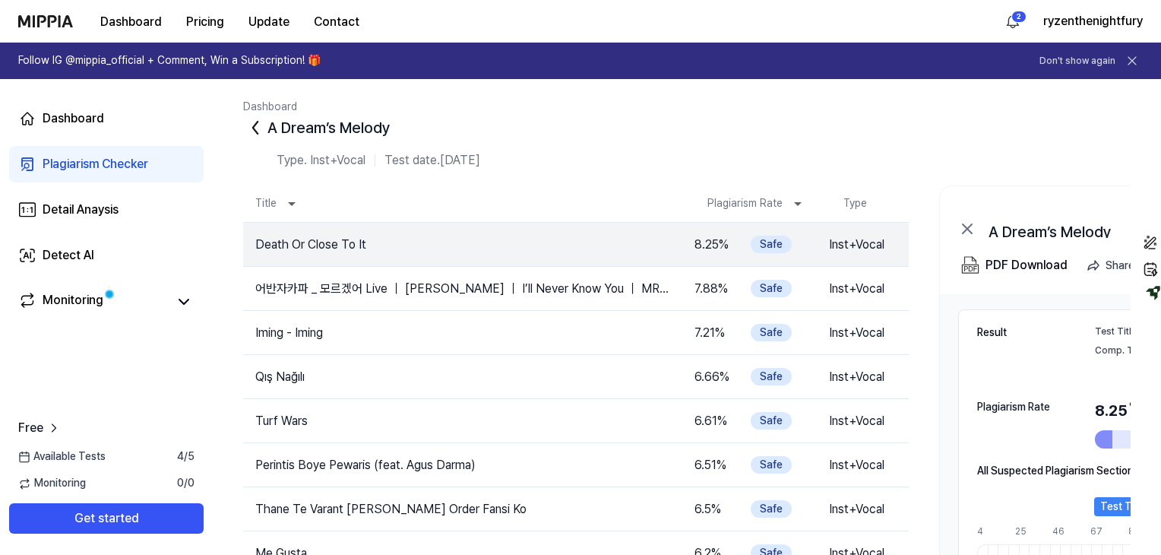
click at [964, 234] on icon at bounding box center [967, 229] width 18 height 18
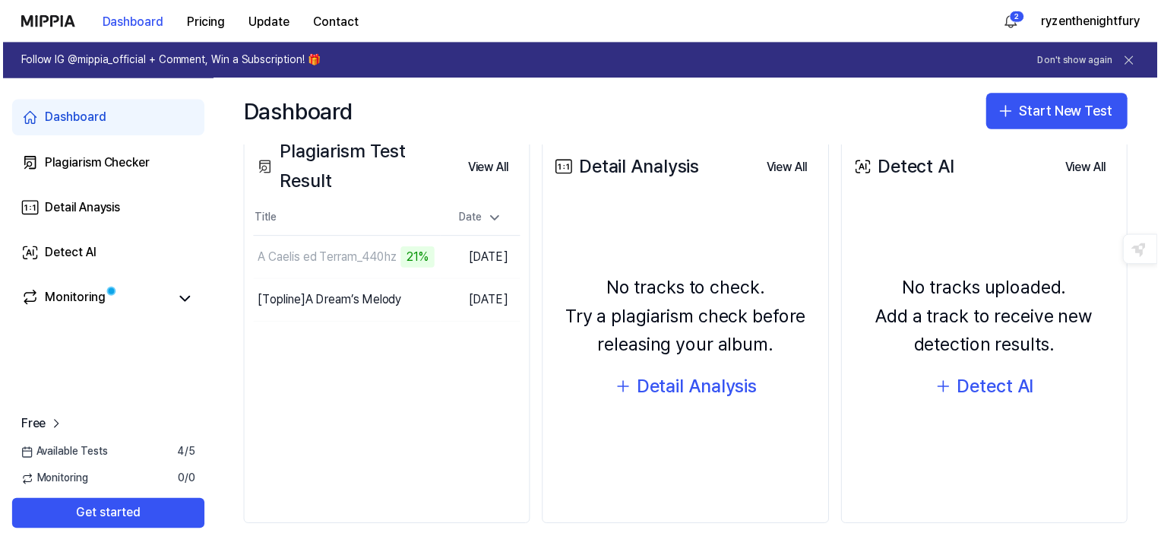
scroll to position [321, 0]
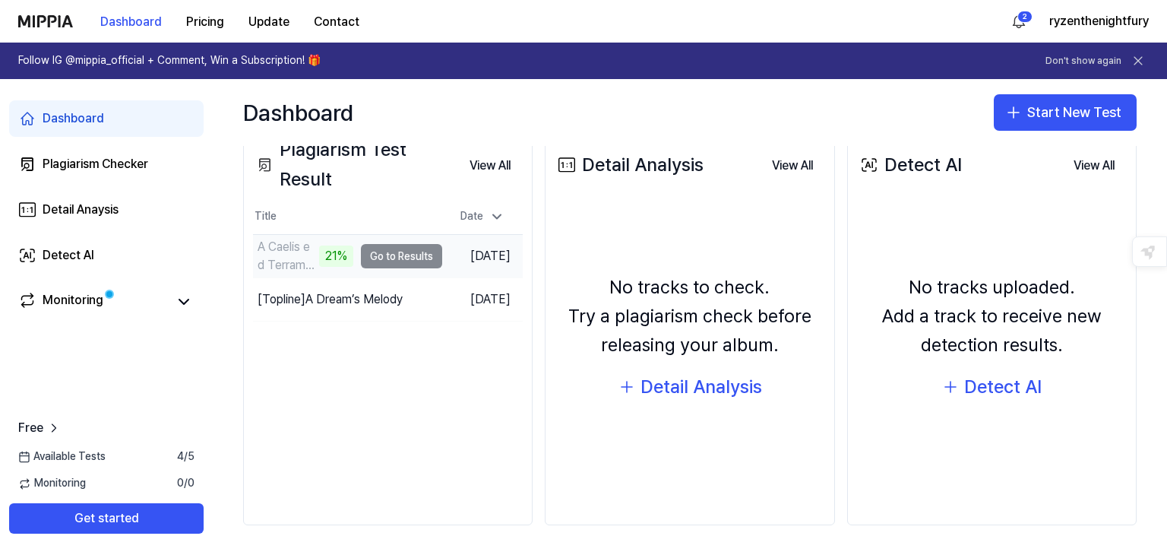
click at [413, 250] on td "A Caelis ed Terram_440hz 21% Go to Results" at bounding box center [347, 256] width 189 height 43
click at [157, 307] on link "Monitoring" at bounding box center [92, 301] width 149 height 21
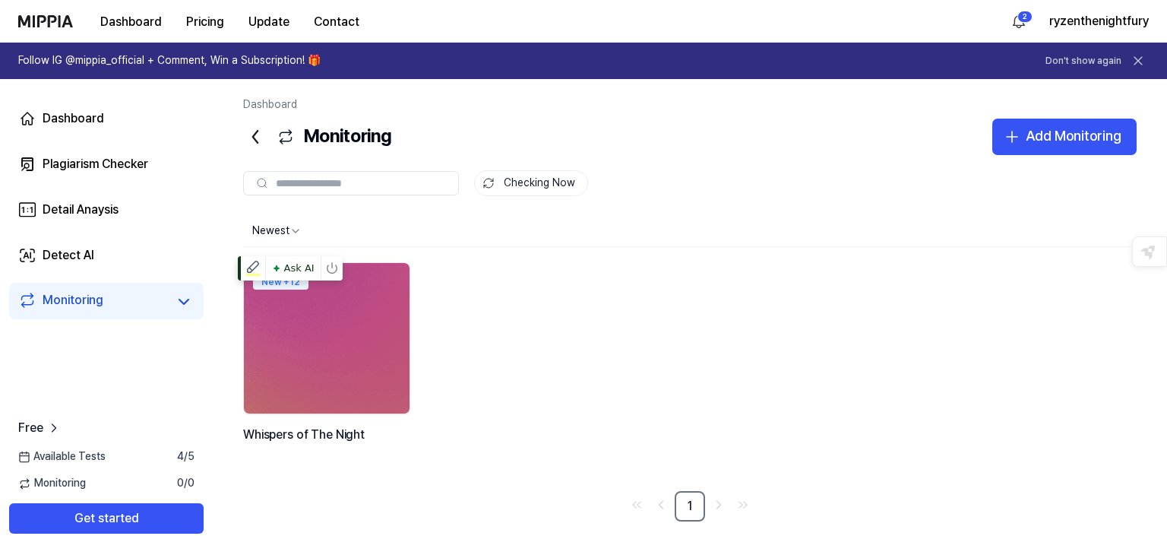
drag, startPoint x: 311, startPoint y: 359, endPoint x: 904, endPoint y: 295, distance: 596.2
click at [930, 290] on div "New + 12 Whispers of The Night" at bounding box center [690, 370] width 894 height 217
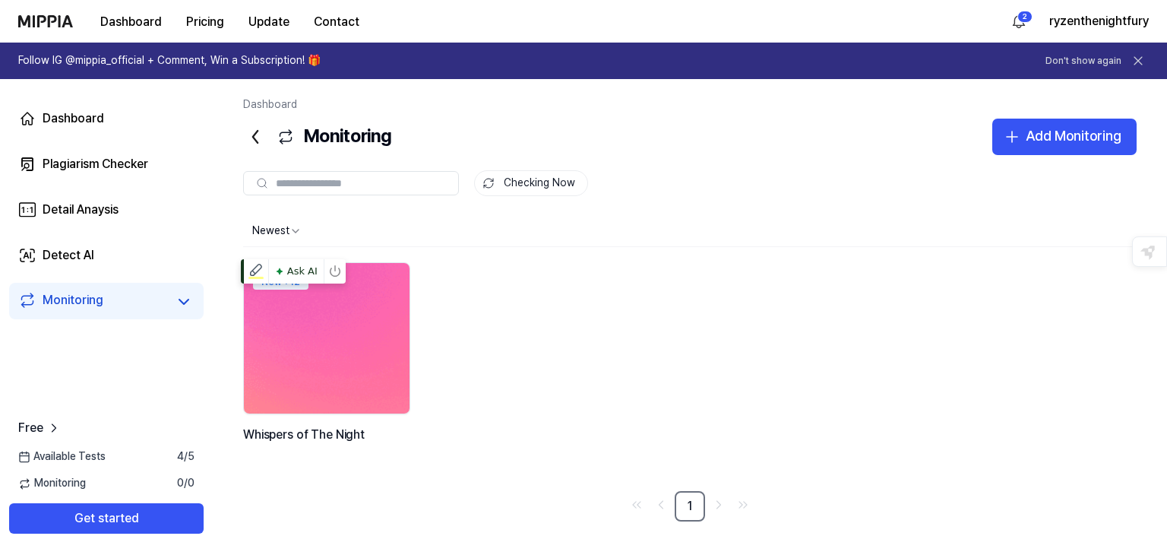
click at [363, 302] on img at bounding box center [327, 338] width 182 height 166
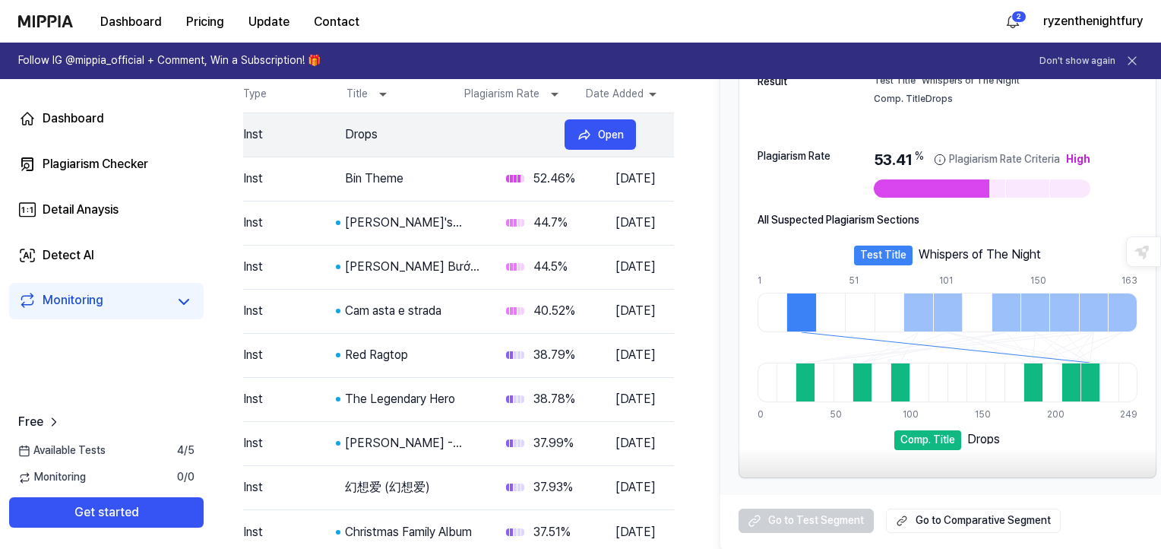
scroll to position [234, 0]
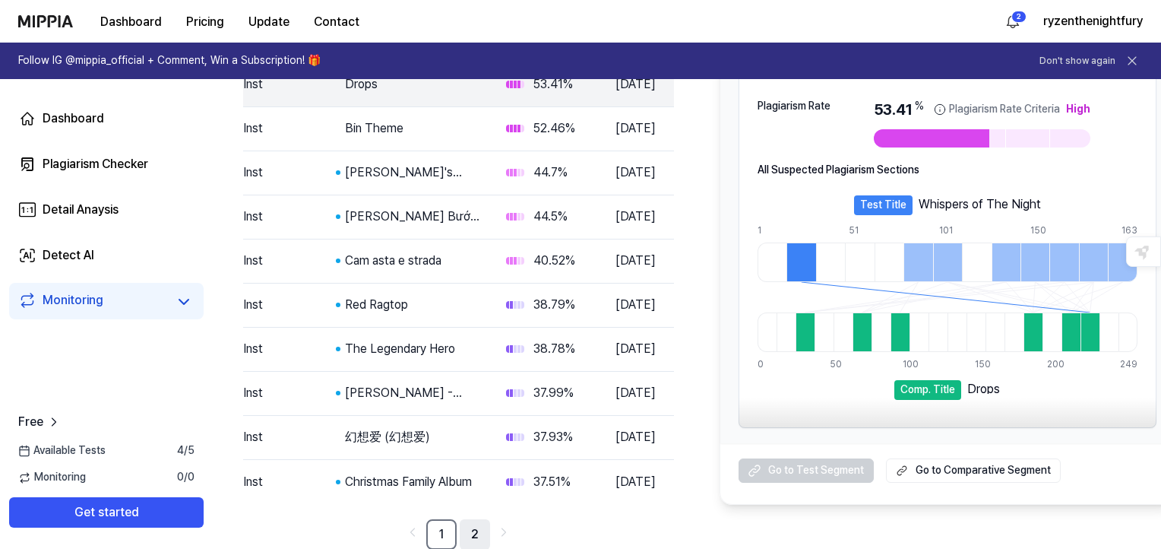
click at [474, 535] on link "2" at bounding box center [475, 534] width 30 height 30
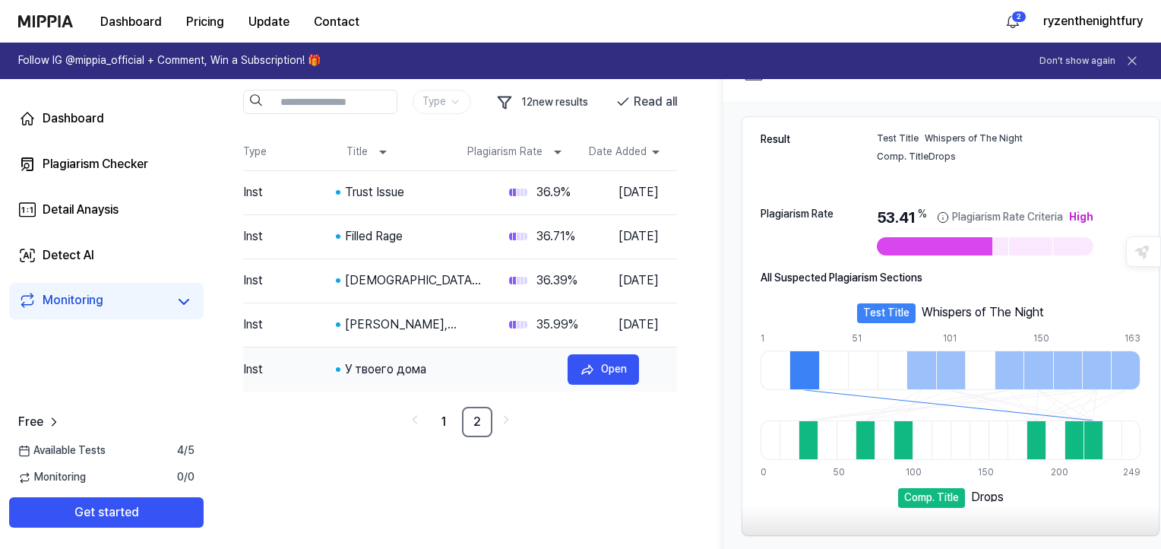
scroll to position [152, 0]
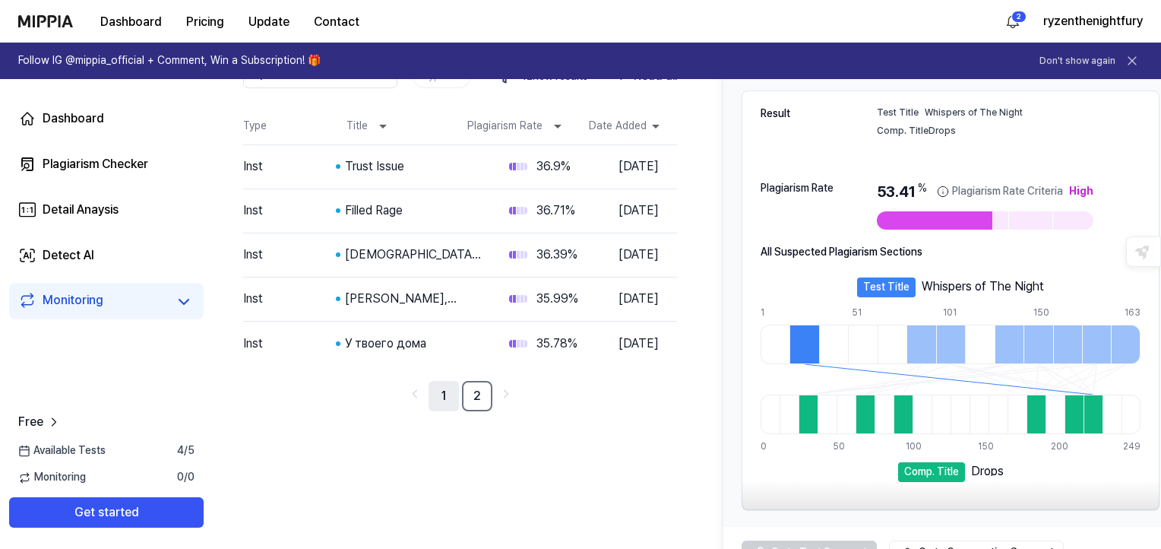
click at [442, 393] on link "1" at bounding box center [444, 396] width 30 height 30
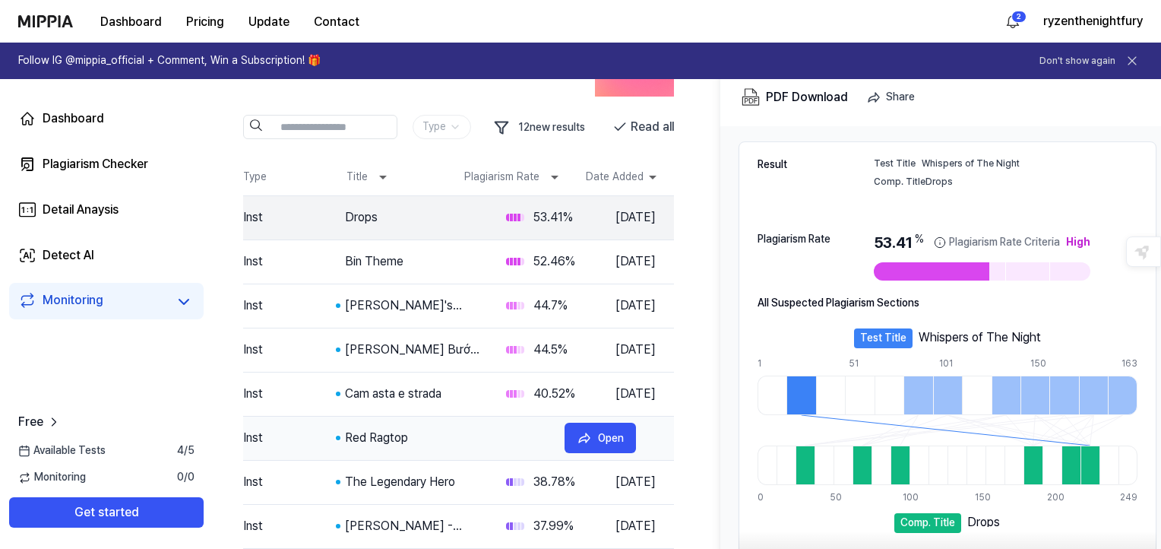
scroll to position [0, 0]
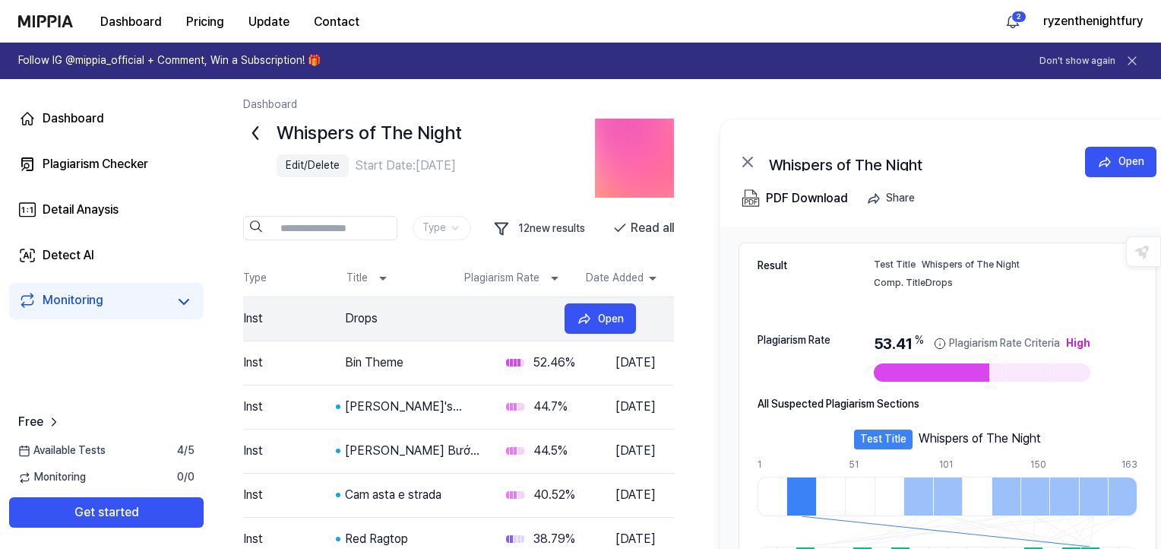
click at [515, 325] on div "Drops" at bounding box center [448, 318] width 207 height 18
click at [249, 125] on icon at bounding box center [255, 133] width 24 height 24
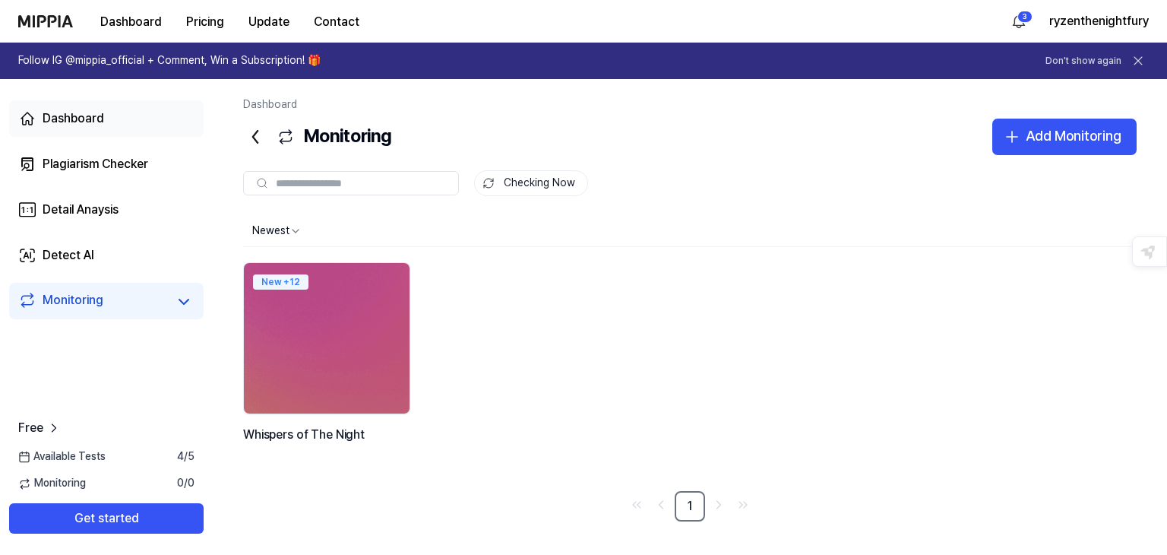
click at [135, 129] on link "Dashboard" at bounding box center [106, 118] width 195 height 36
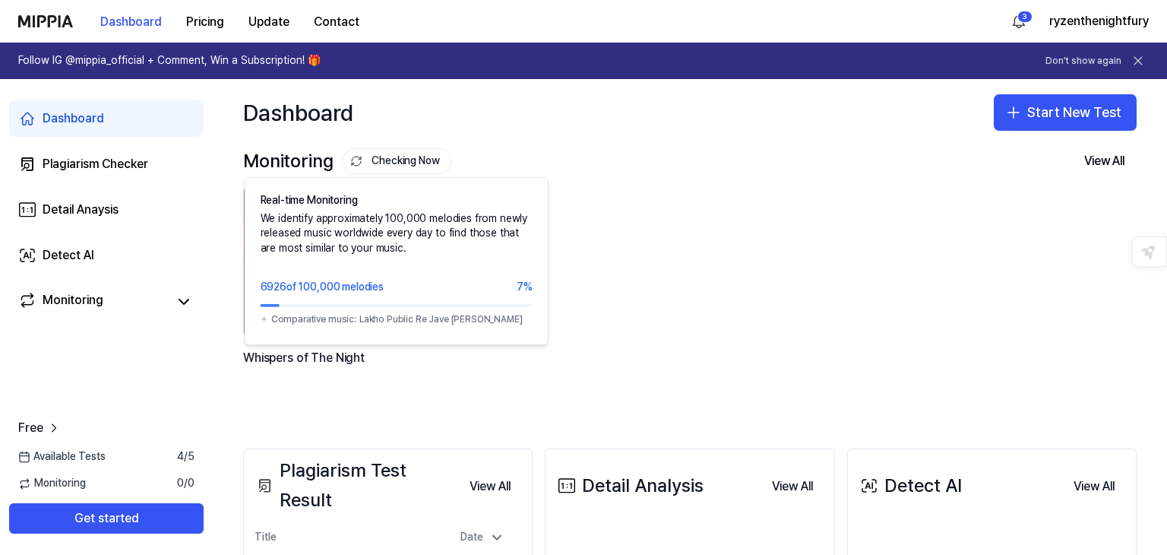
click at [422, 159] on button "Checking Now" at bounding box center [397, 161] width 110 height 26
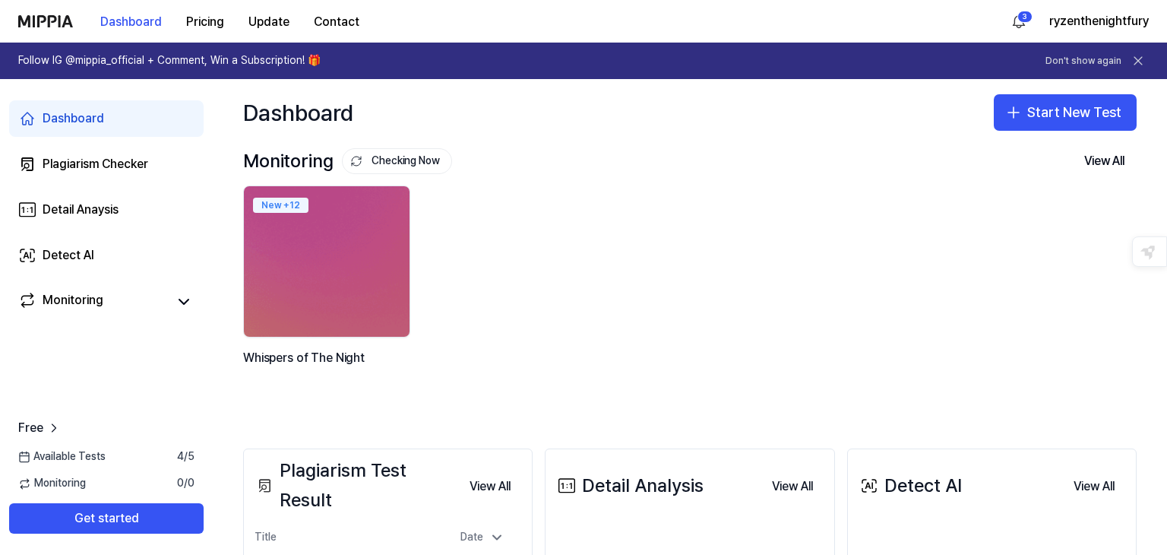
click at [422, 159] on button "Checking Now" at bounding box center [397, 161] width 110 height 26
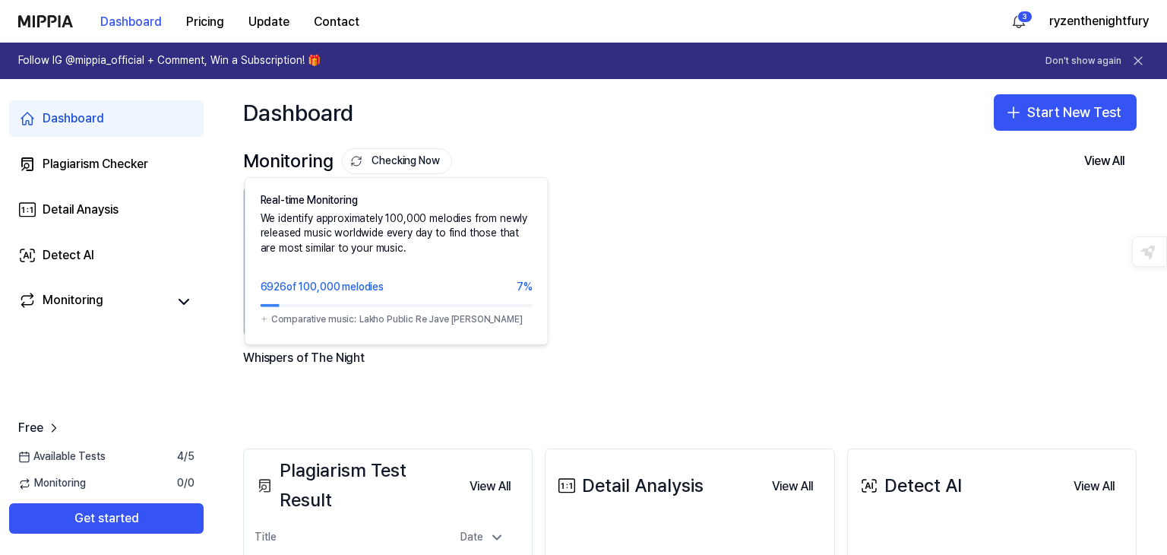
click at [492, 154] on div "Monitoring Checking Now Real-time Monitoring We identify approximately 100,000 …" at bounding box center [690, 161] width 894 height 24
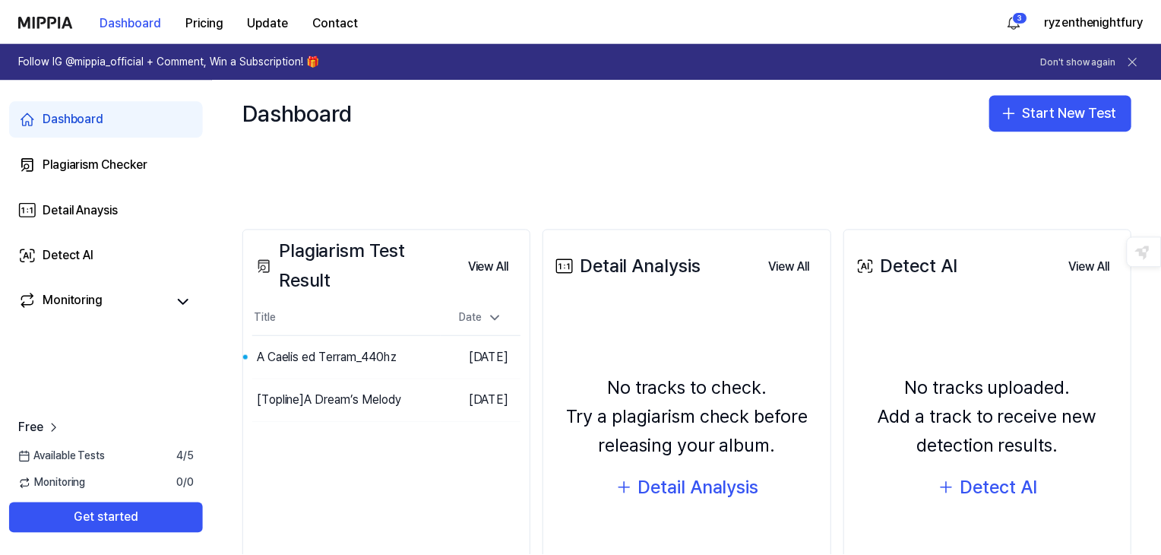
scroll to position [321, 0]
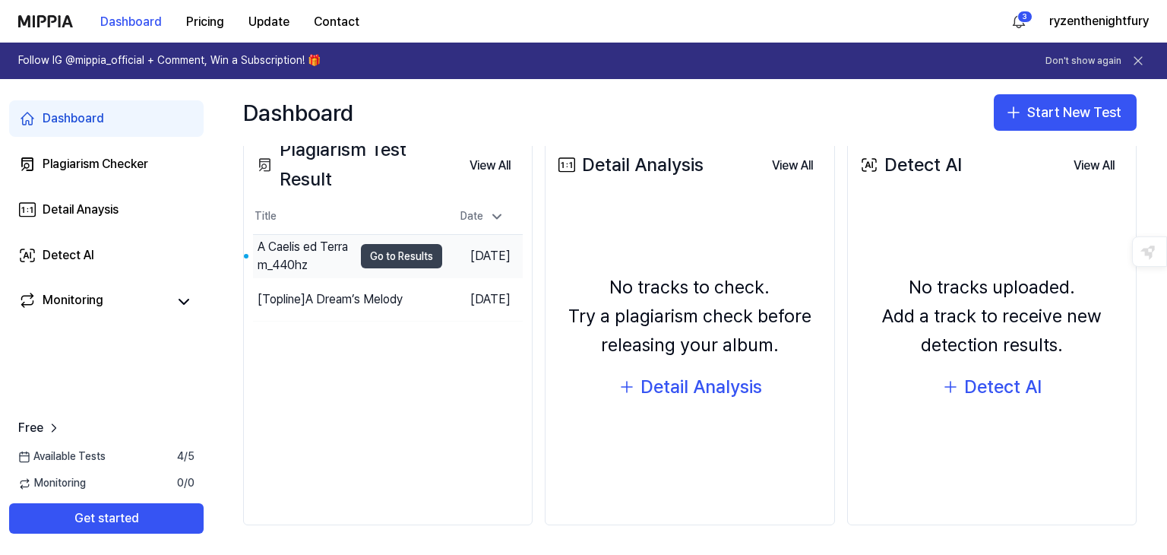
click at [390, 251] on button "Go to Results" at bounding box center [401, 256] width 81 height 24
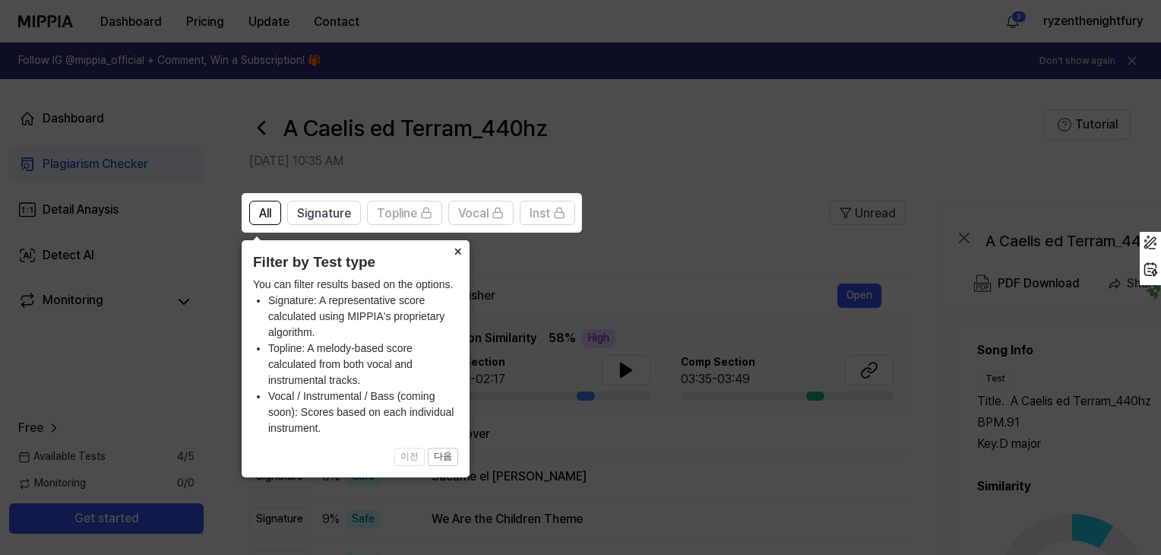
click at [458, 259] on button "×" at bounding box center [457, 250] width 24 height 21
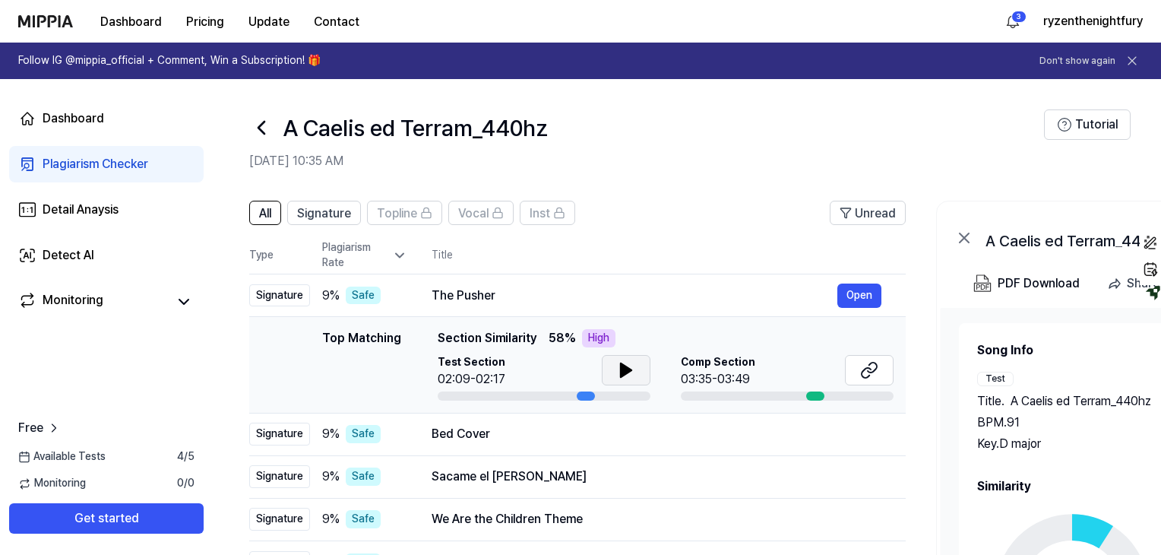
click at [623, 372] on icon at bounding box center [626, 370] width 11 height 14
click at [623, 372] on icon at bounding box center [623, 370] width 3 height 12
click at [863, 366] on icon at bounding box center [869, 370] width 18 height 18
click at [630, 368] on icon at bounding box center [626, 370] width 18 height 18
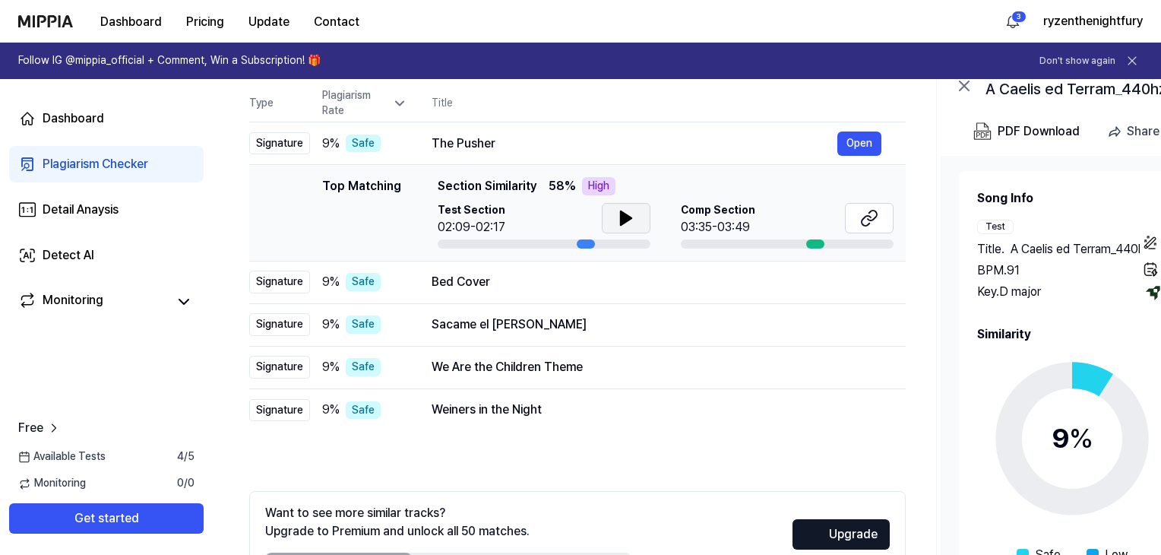
scroll to position [248, 0]
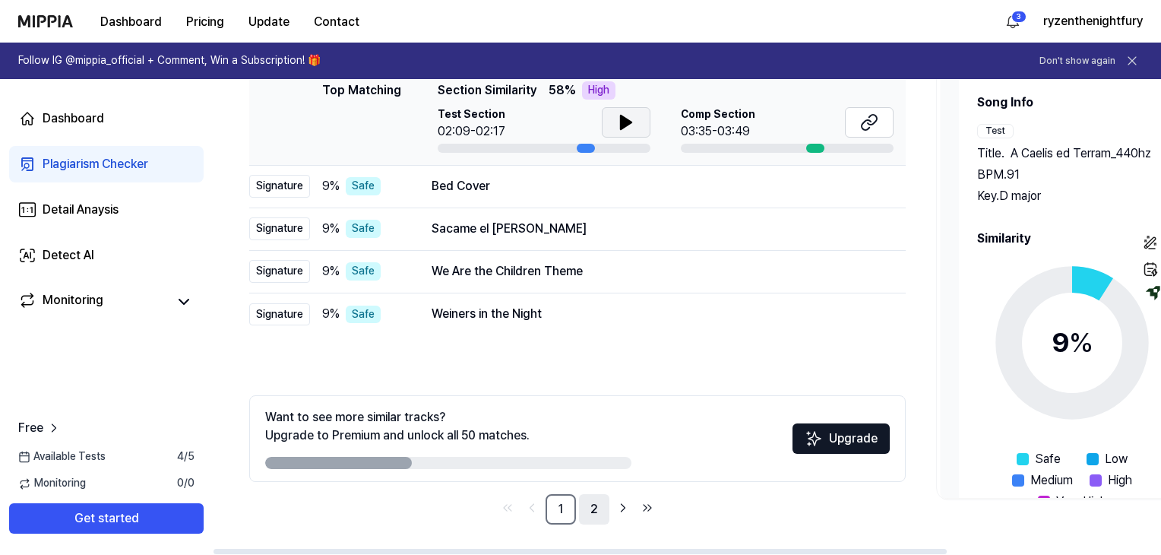
click at [594, 511] on link "2" at bounding box center [594, 509] width 30 height 30
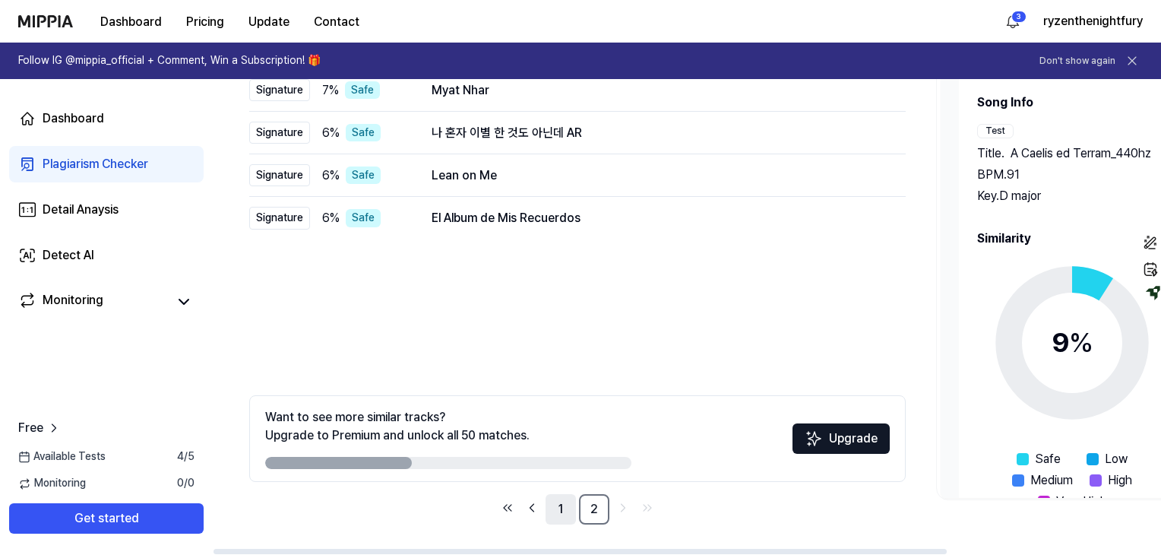
click at [556, 511] on link "1" at bounding box center [561, 509] width 30 height 30
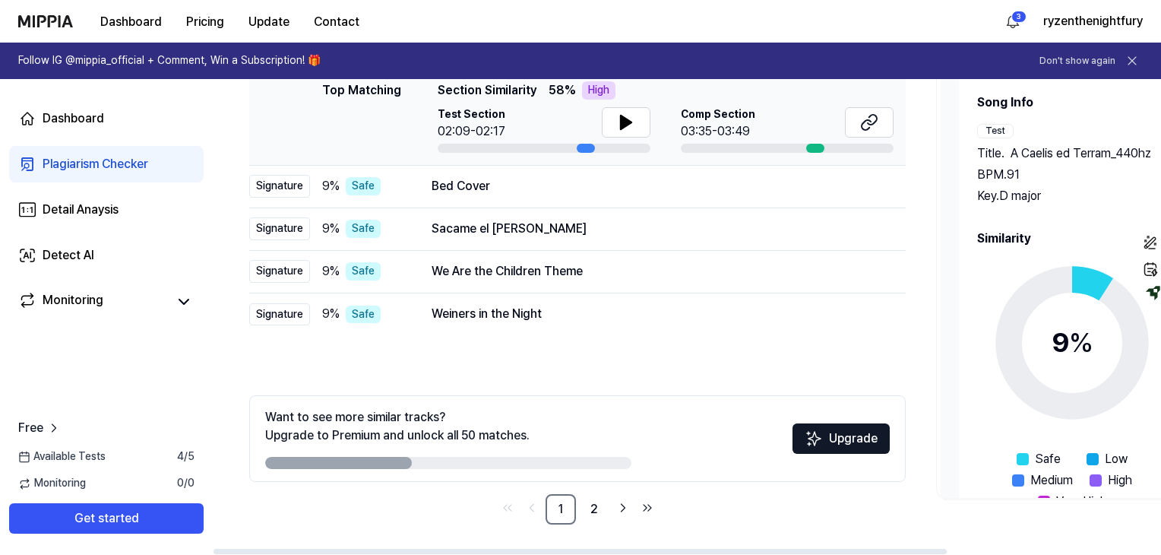
scroll to position [0, 0]
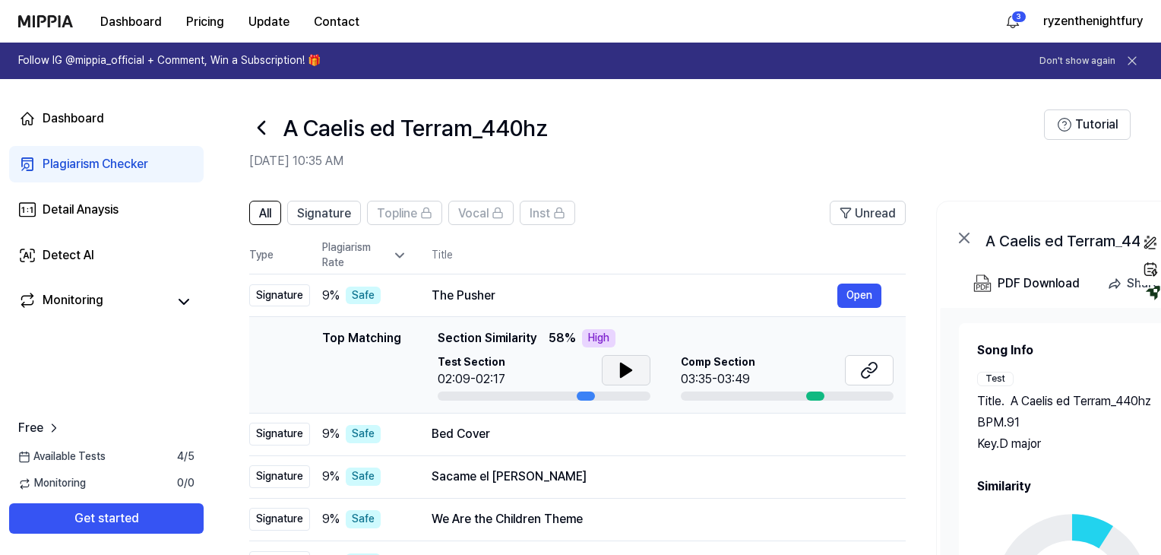
click at [626, 355] on button at bounding box center [626, 370] width 49 height 30
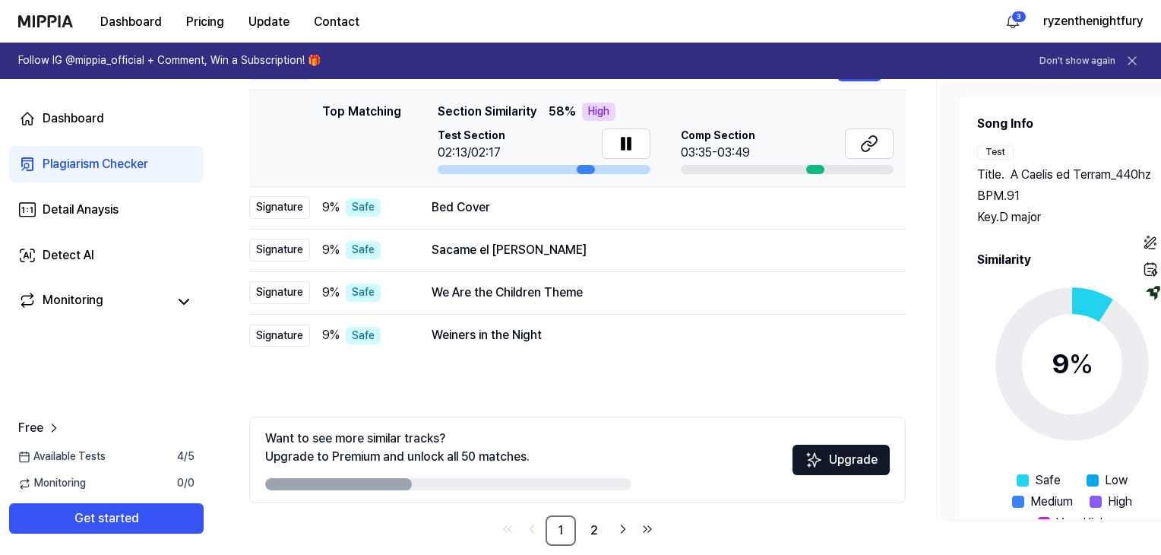
scroll to position [248, 0]
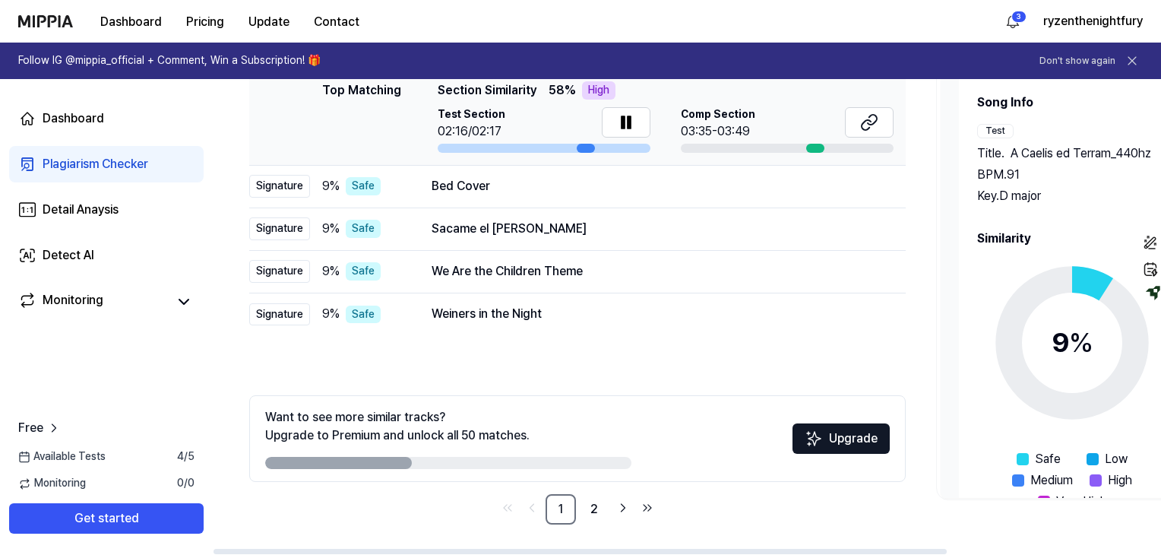
click at [342, 467] on div at bounding box center [338, 463] width 147 height 12
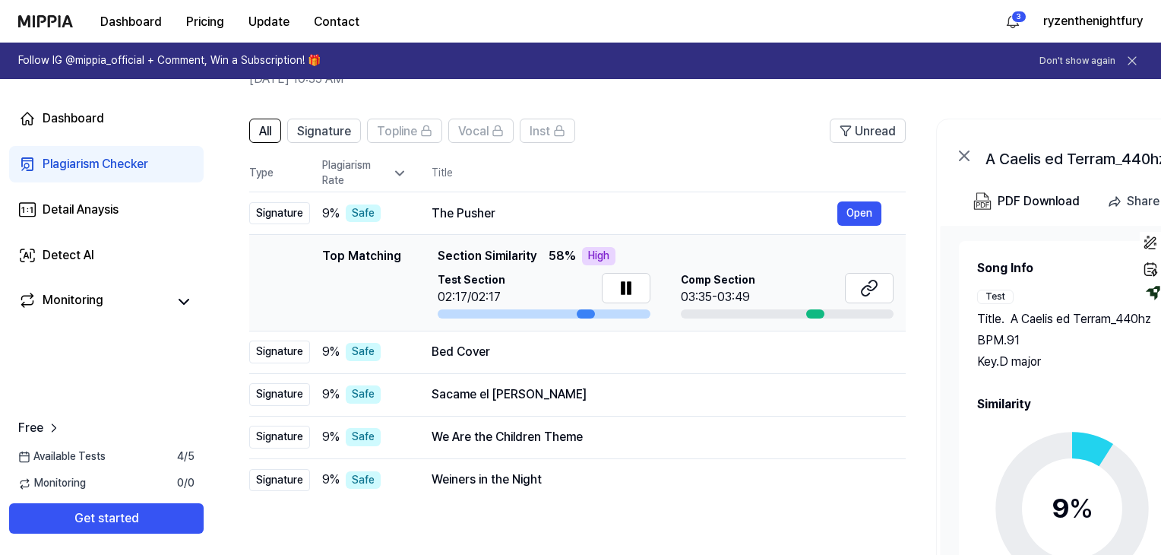
scroll to position [0, 0]
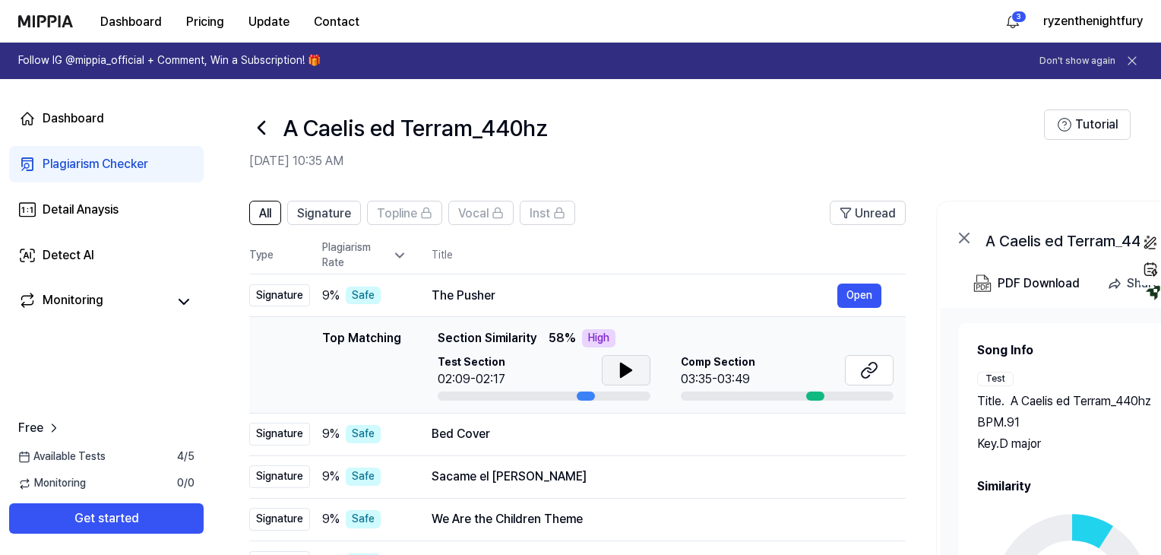
click at [632, 370] on icon at bounding box center [626, 370] width 18 height 18
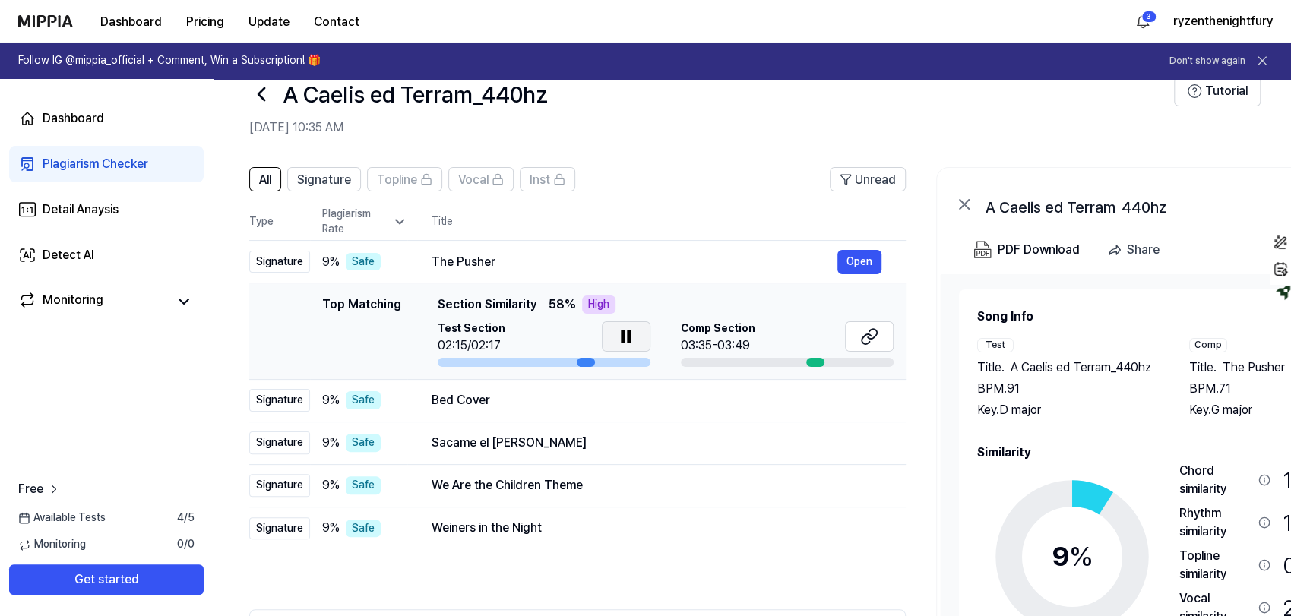
scroll to position [17, 0]
